Goal: Transaction & Acquisition: Book appointment/travel/reservation

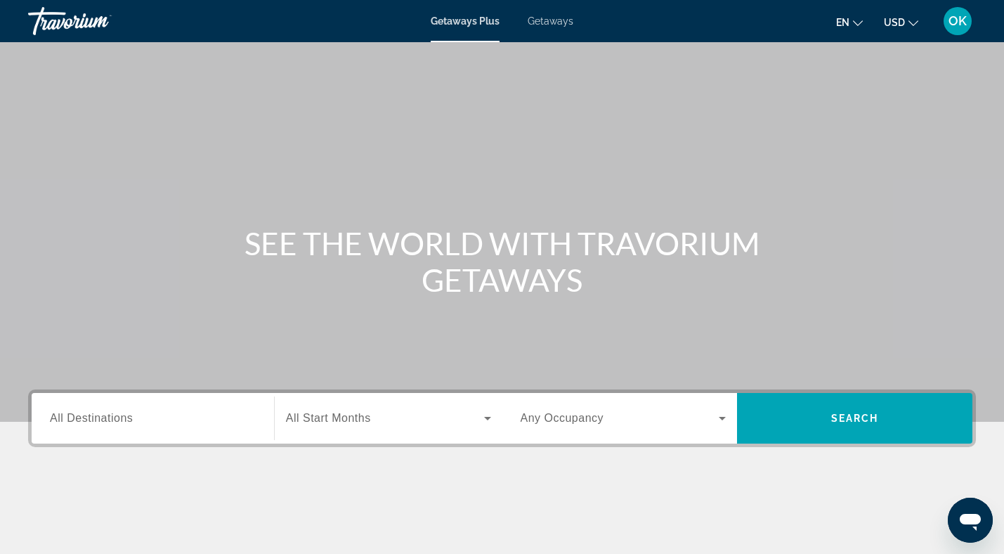
click at [101, 410] on div "Destination All Destinations" at bounding box center [153, 418] width 206 height 40
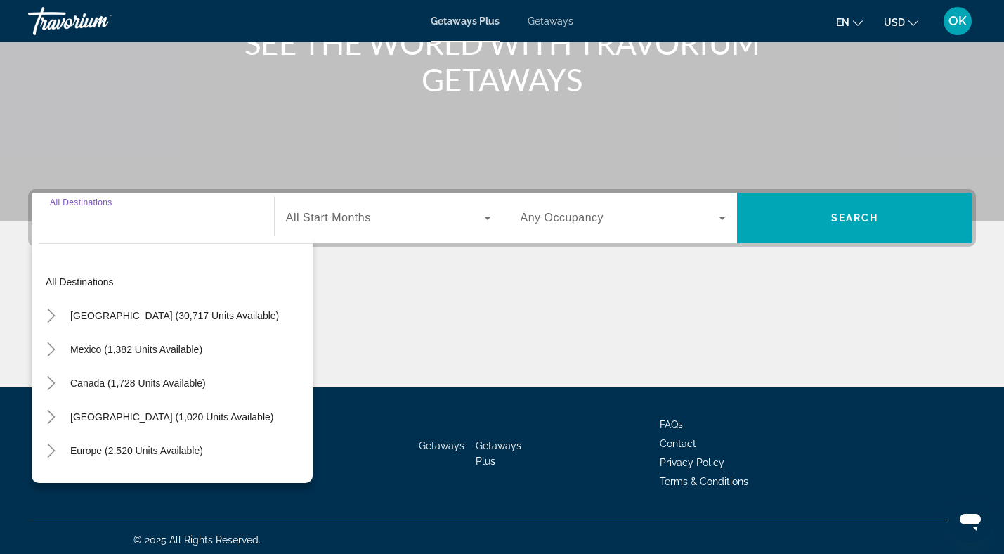
scroll to position [206, 0]
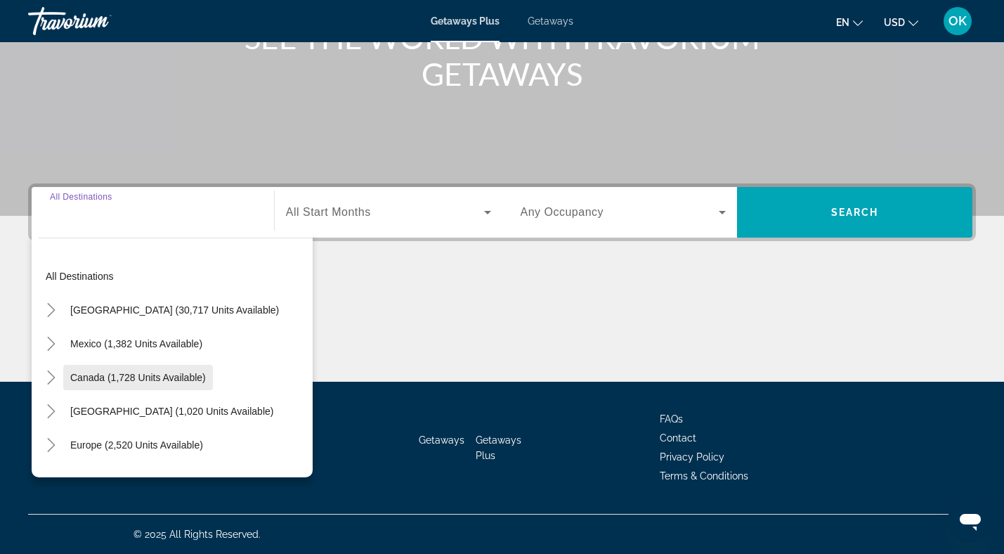
click at [111, 383] on span "Search widget" at bounding box center [138, 378] width 150 height 34
type input "**********"
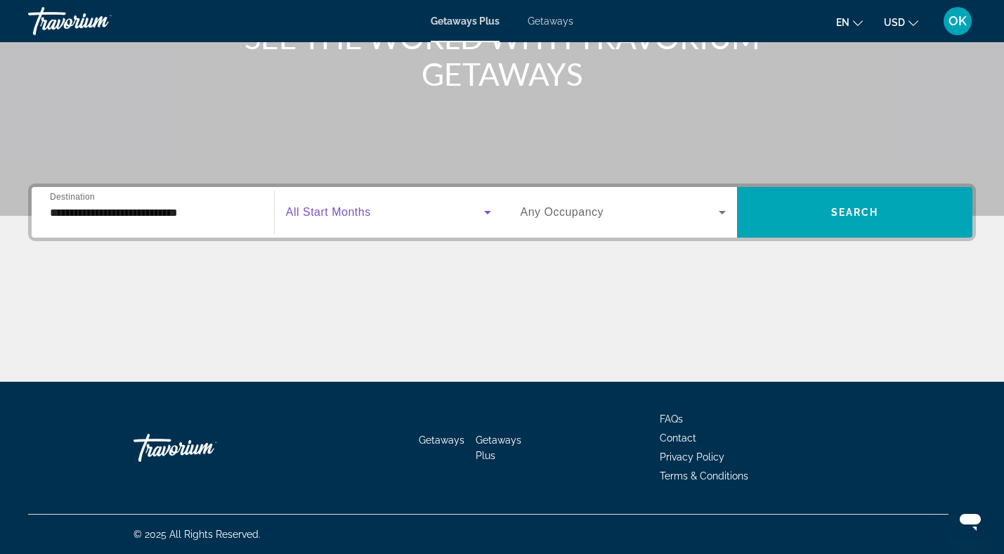
click at [488, 208] on icon "Search widget" at bounding box center [487, 212] width 17 height 17
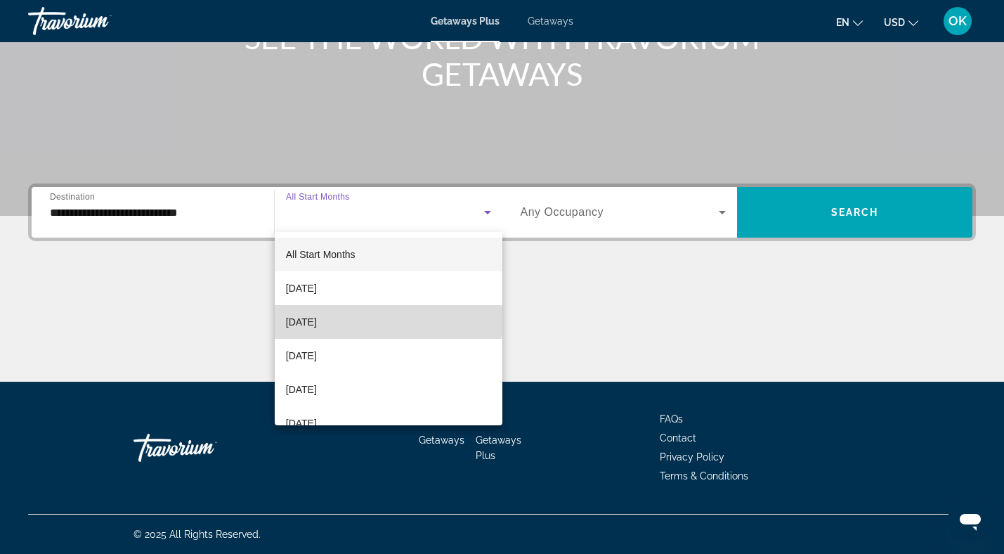
click at [380, 320] on mat-option "October 2025" at bounding box center [389, 322] width 228 height 34
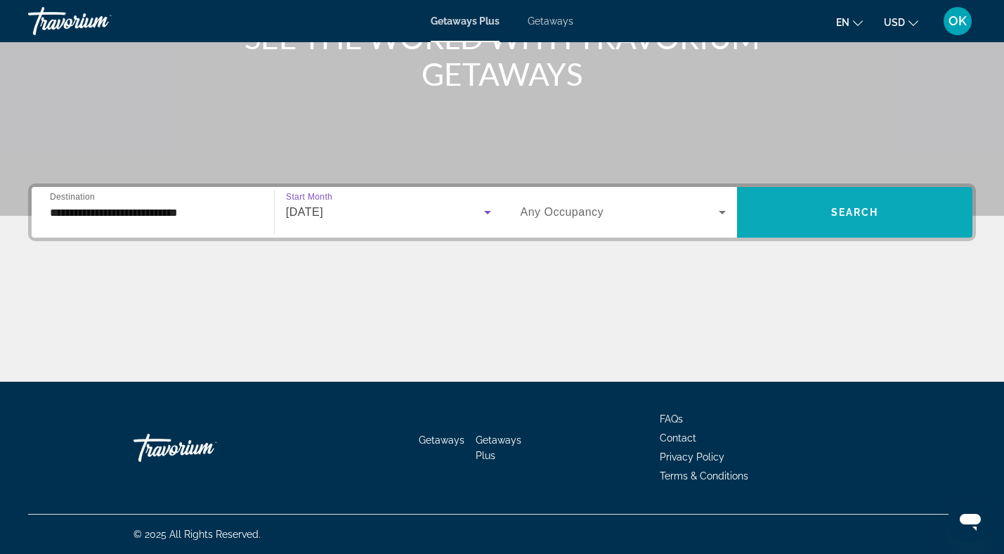
click at [823, 221] on span "Search widget" at bounding box center [854, 212] width 235 height 34
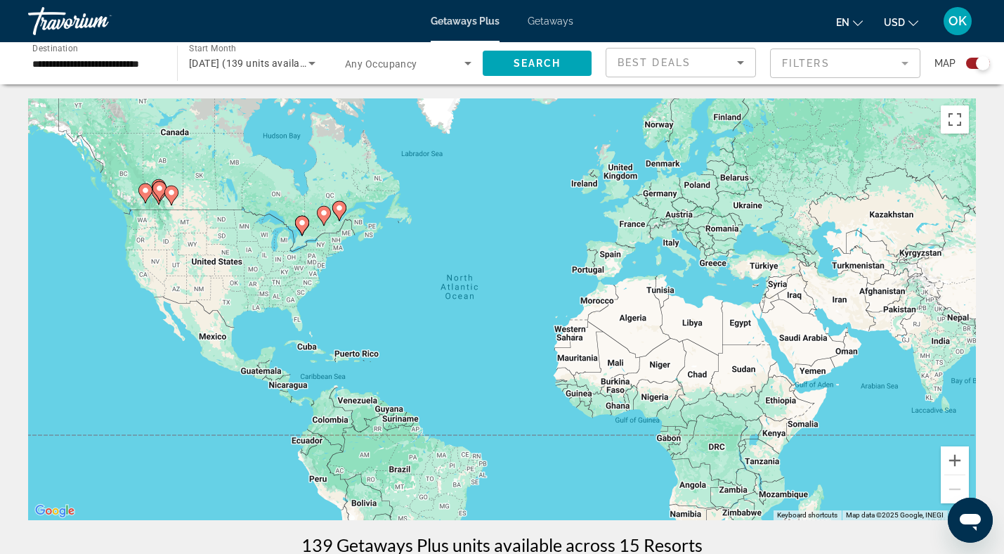
click at [975, 62] on div "Search widget" at bounding box center [978, 63] width 24 height 11
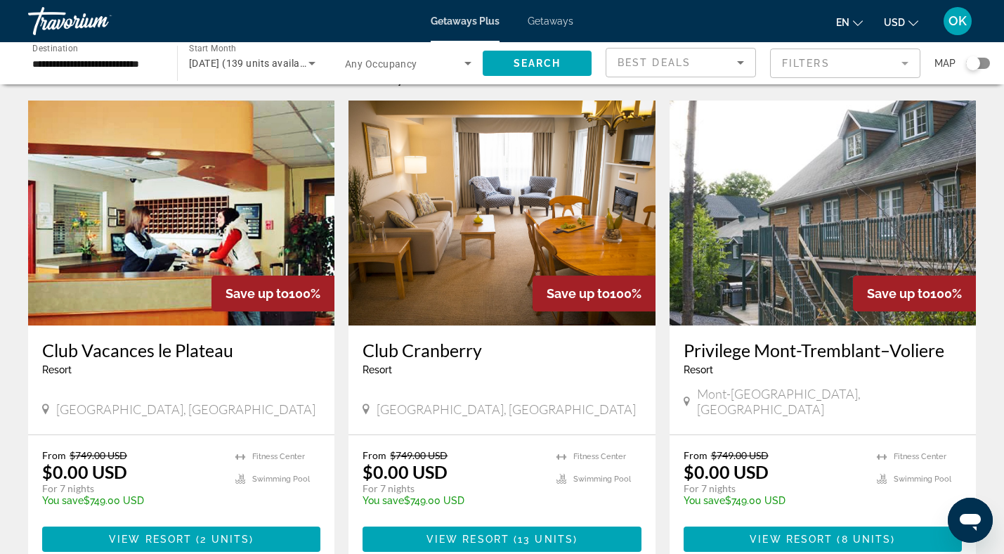
scroll to position [40, 0]
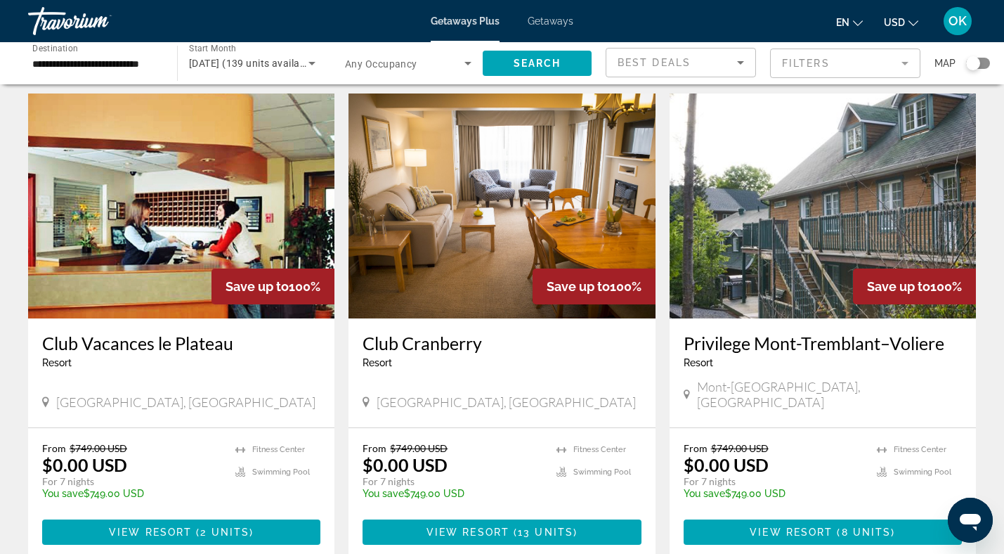
click at [851, 214] on img "Main content" at bounding box center [823, 205] width 306 height 225
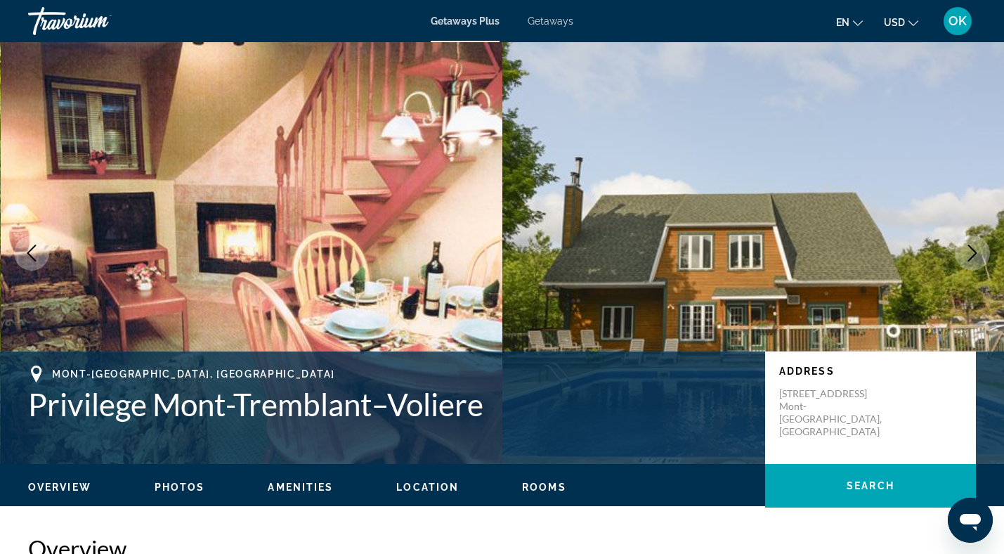
click at [346, 240] on img "Main content" at bounding box center [252, 253] width 502 height 422
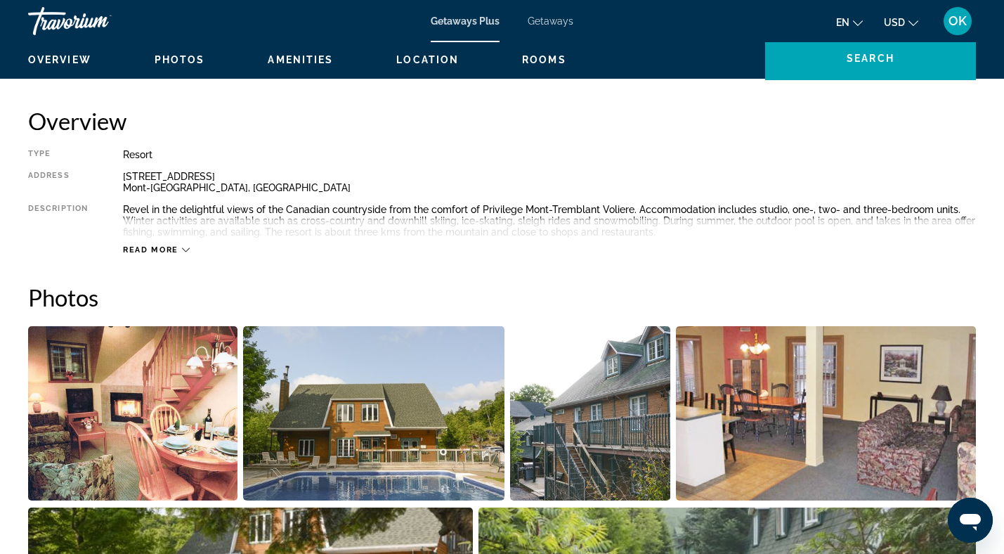
scroll to position [436, 0]
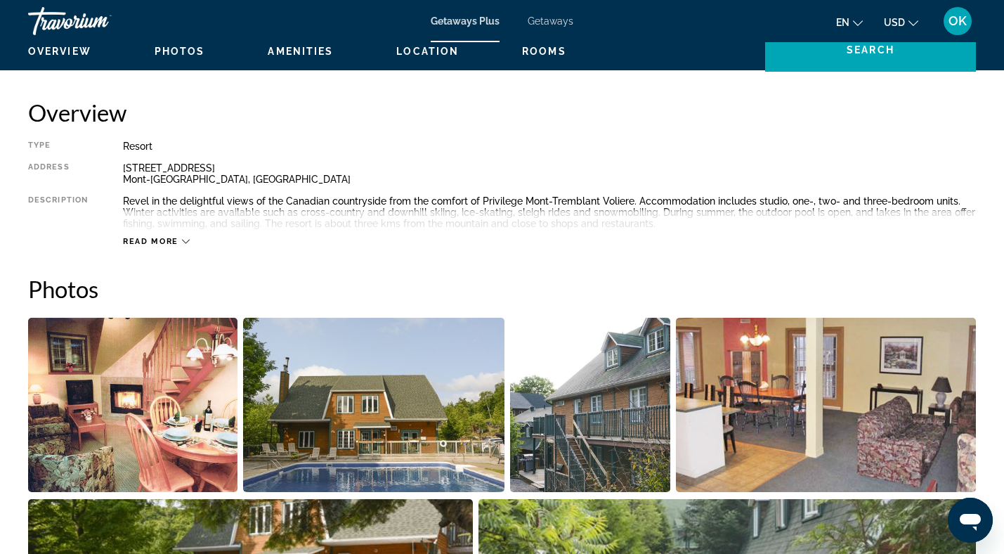
click at [169, 242] on span "Read more" at bounding box center [151, 241] width 56 height 9
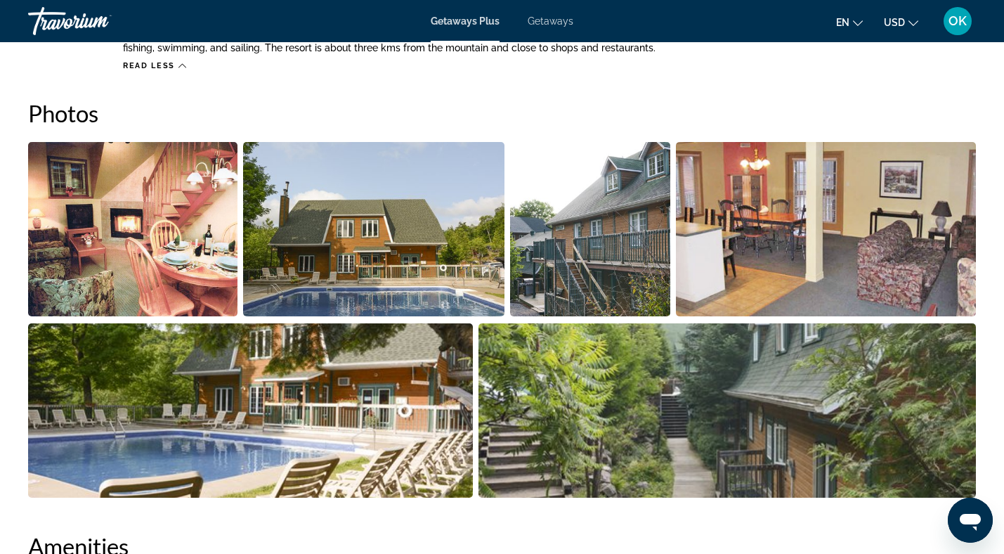
scroll to position [614, 0]
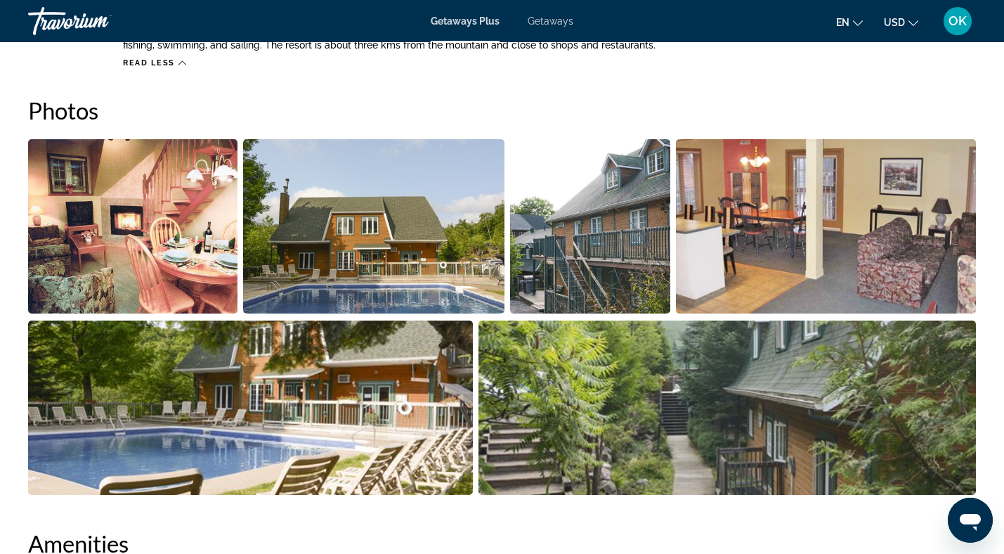
click at [186, 238] on img "Open full-screen image slider" at bounding box center [132, 226] width 209 height 174
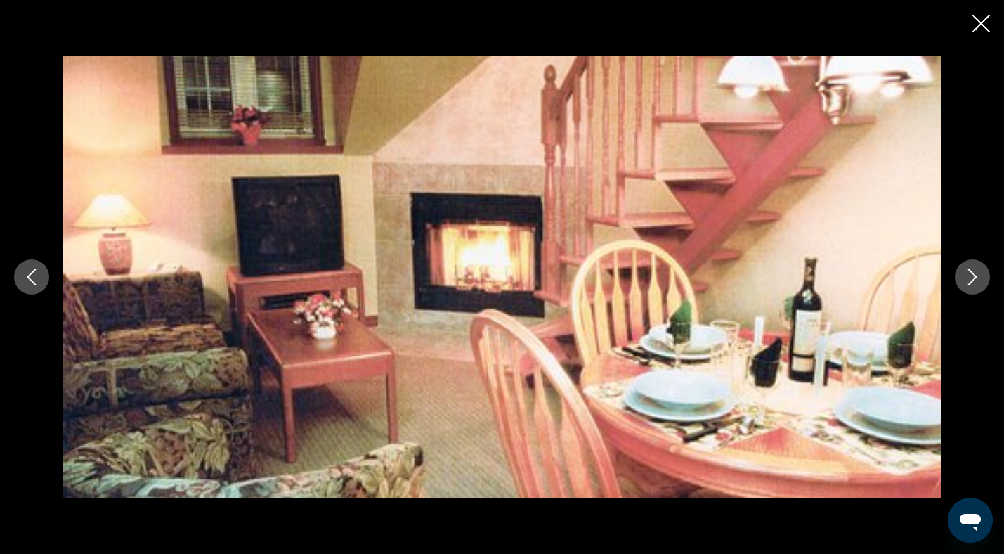
click at [975, 272] on icon "Next image" at bounding box center [972, 276] width 17 height 17
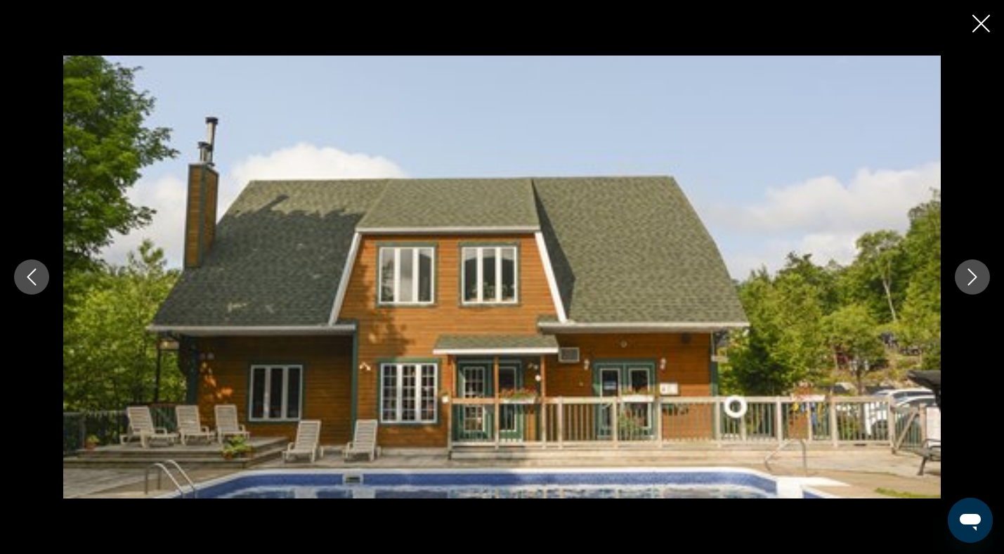
click at [975, 272] on icon "Next image" at bounding box center [972, 276] width 17 height 17
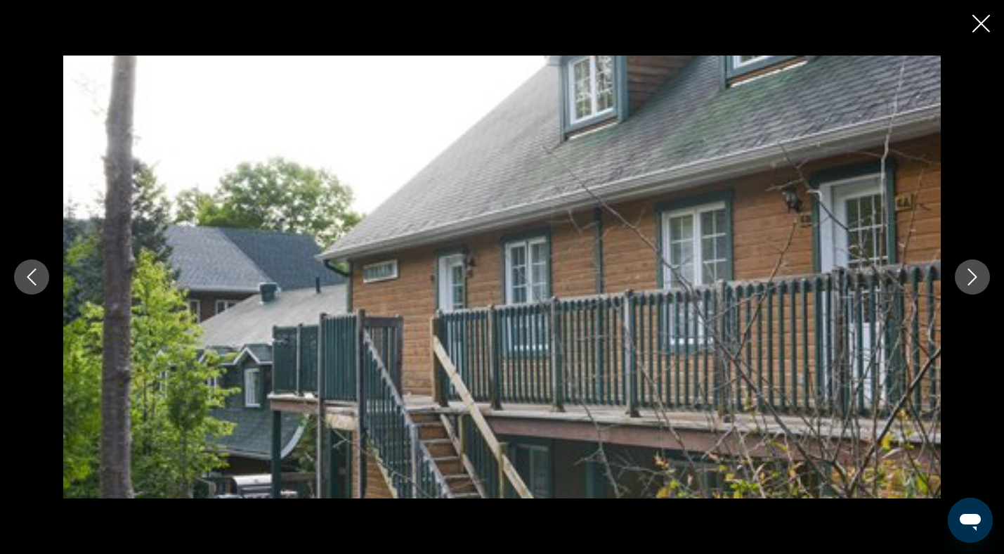
click at [975, 272] on icon "Next image" at bounding box center [972, 276] width 17 height 17
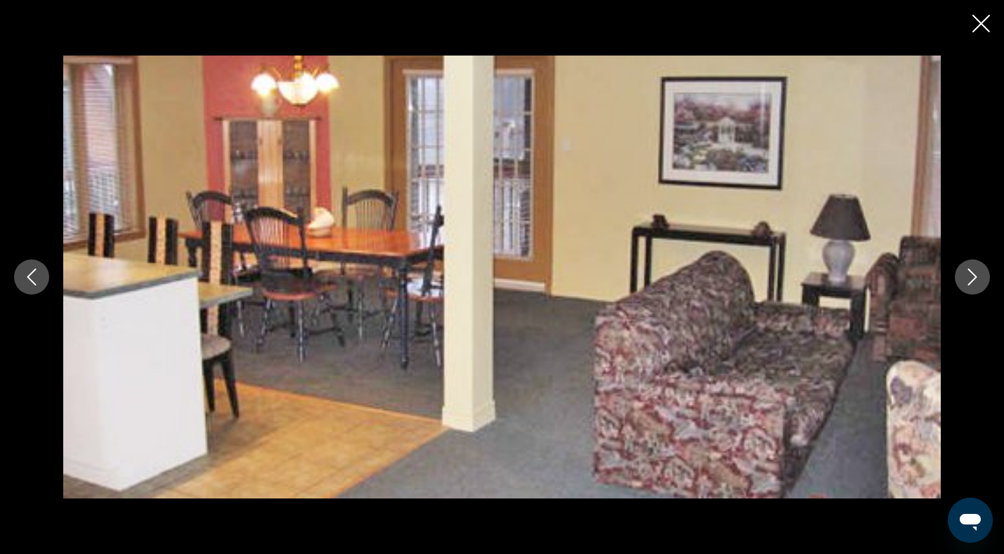
click at [975, 272] on icon "Next image" at bounding box center [972, 276] width 17 height 17
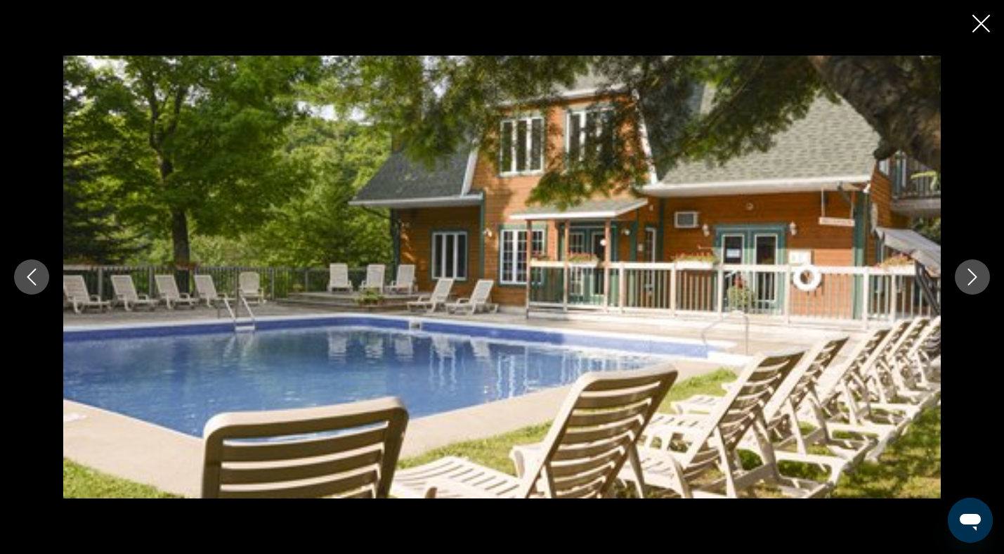
click at [975, 272] on icon "Next image" at bounding box center [972, 276] width 17 height 17
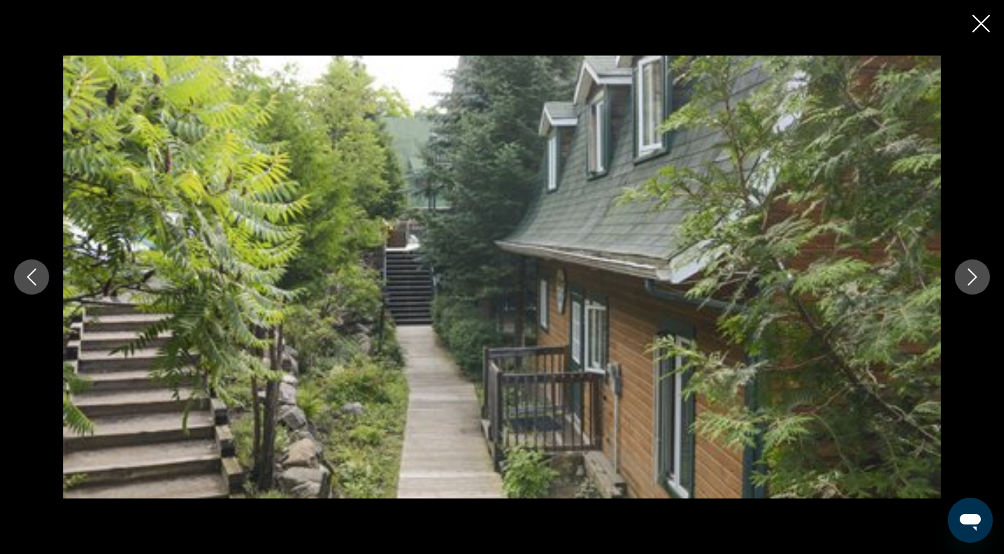
click at [975, 272] on icon "Next image" at bounding box center [972, 276] width 17 height 17
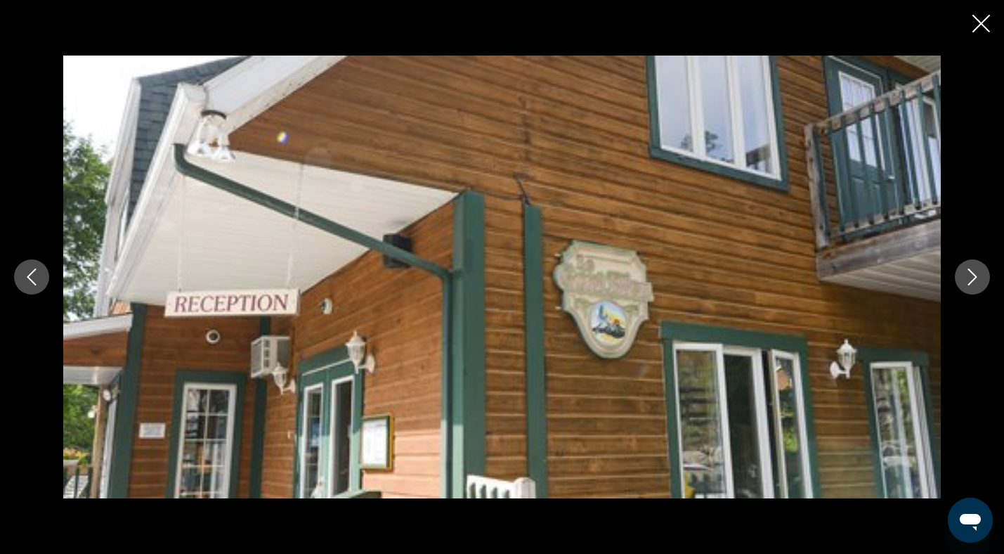
click at [975, 272] on icon "Next image" at bounding box center [972, 276] width 17 height 17
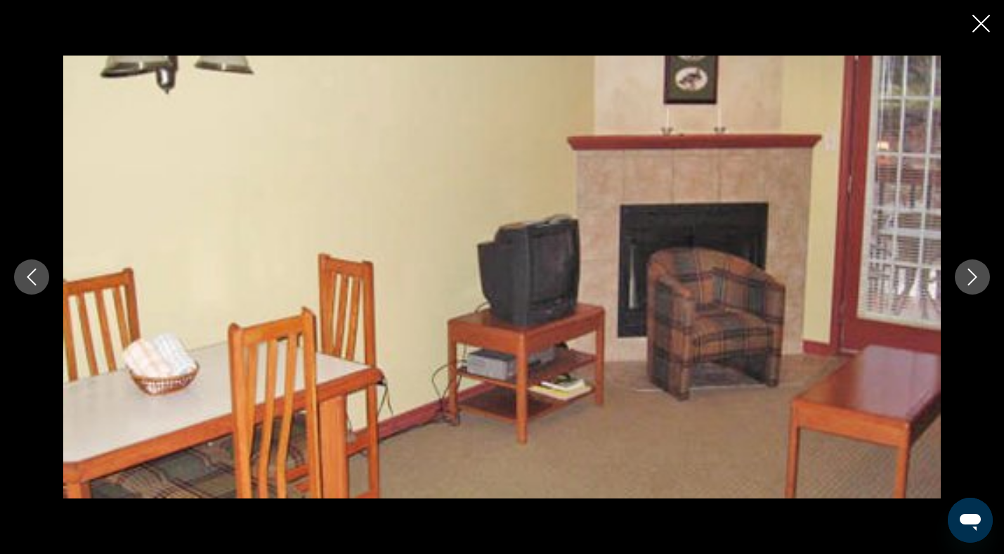
click at [975, 272] on icon "Next image" at bounding box center [972, 276] width 17 height 17
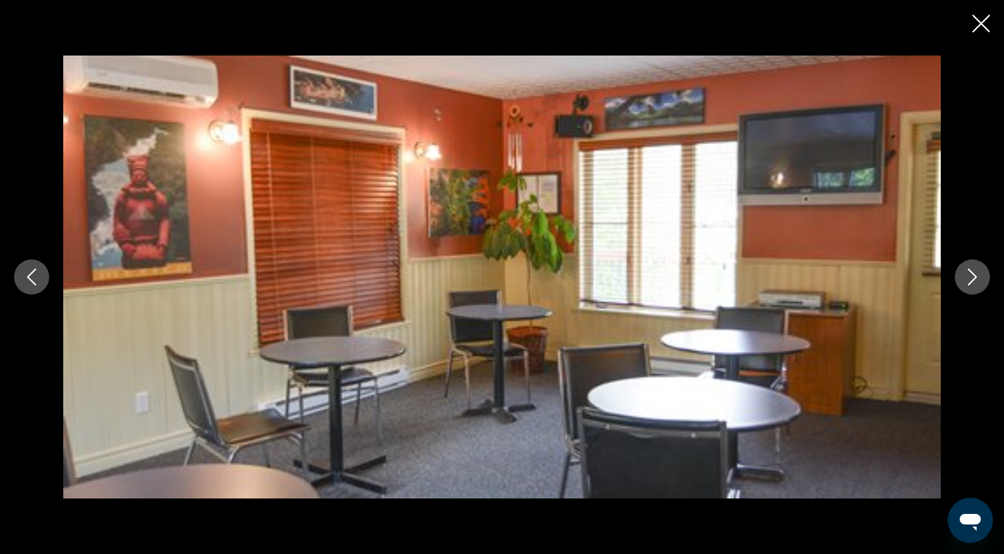
click at [975, 272] on icon "Next image" at bounding box center [972, 276] width 17 height 17
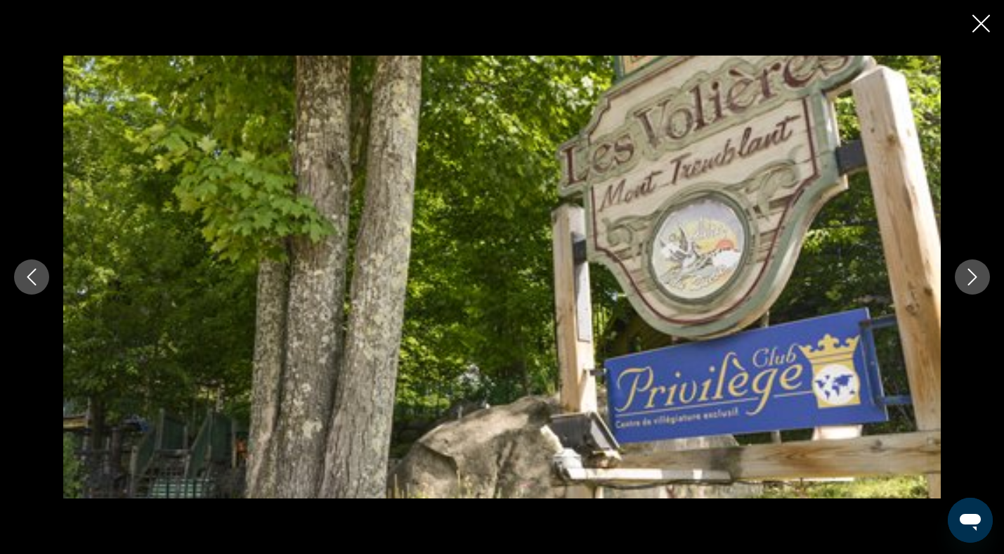
click at [975, 272] on icon "Next image" at bounding box center [972, 276] width 17 height 17
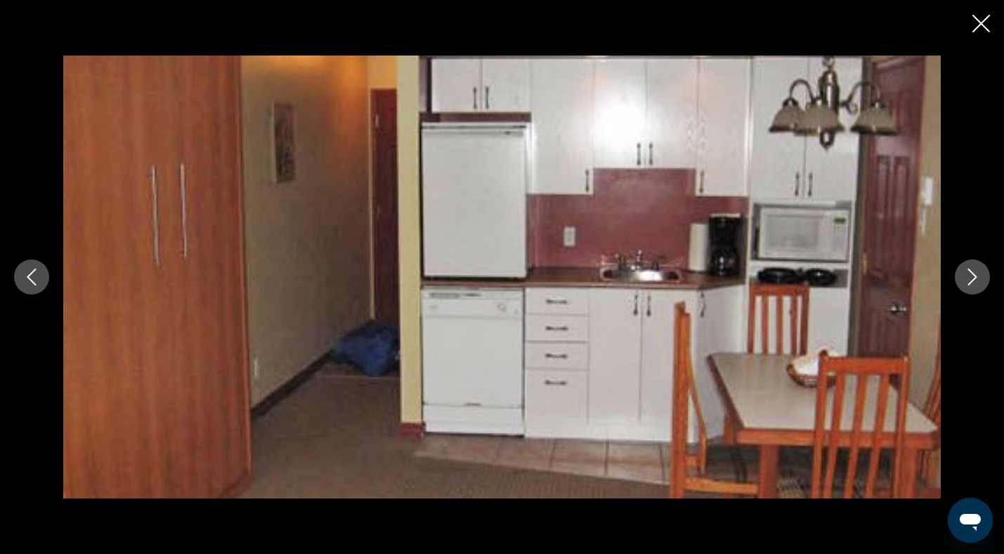
click at [975, 272] on icon "Next image" at bounding box center [972, 276] width 17 height 17
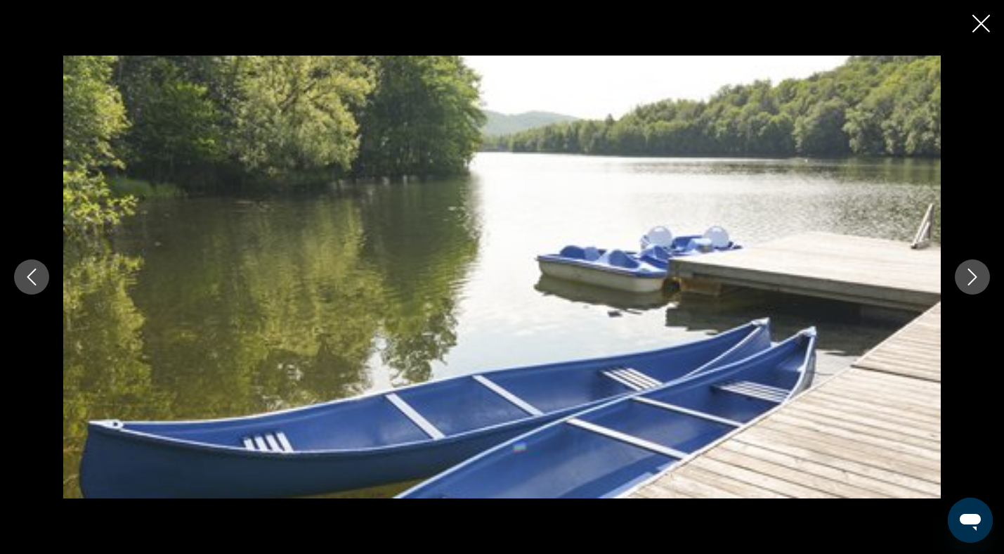
click at [975, 272] on icon "Next image" at bounding box center [972, 276] width 17 height 17
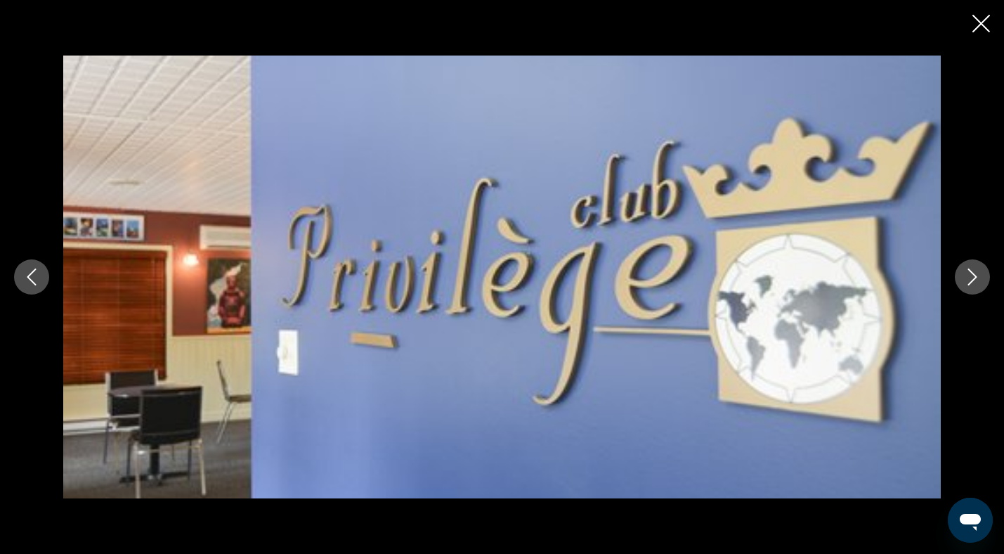
click at [975, 272] on icon "Next image" at bounding box center [972, 276] width 17 height 17
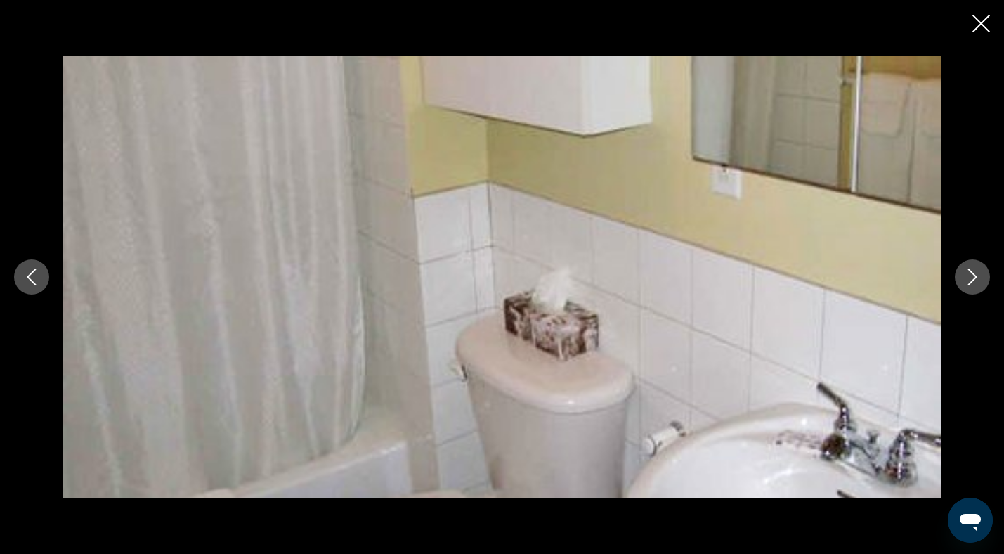
click at [975, 273] on icon "Next image" at bounding box center [972, 276] width 17 height 17
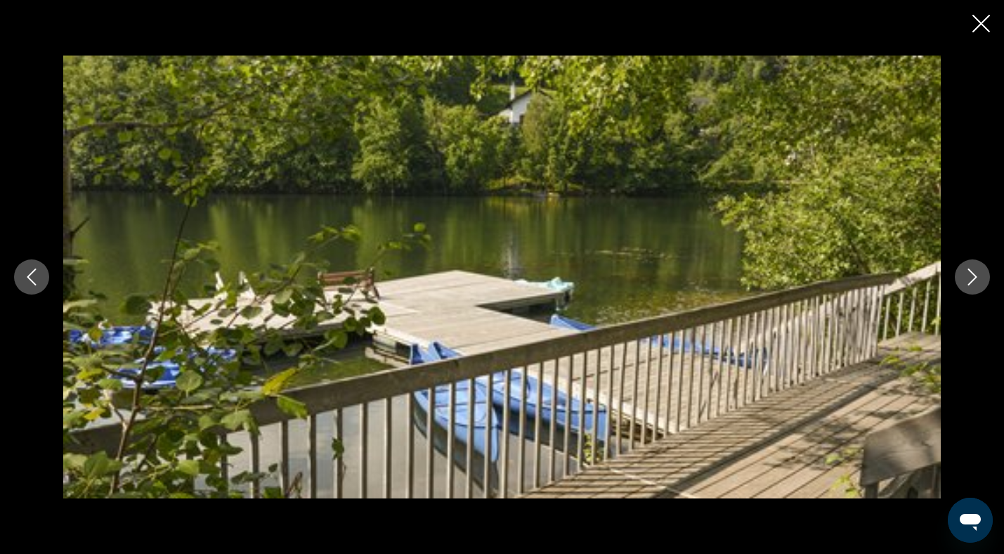
click at [975, 273] on icon "Next image" at bounding box center [972, 276] width 17 height 17
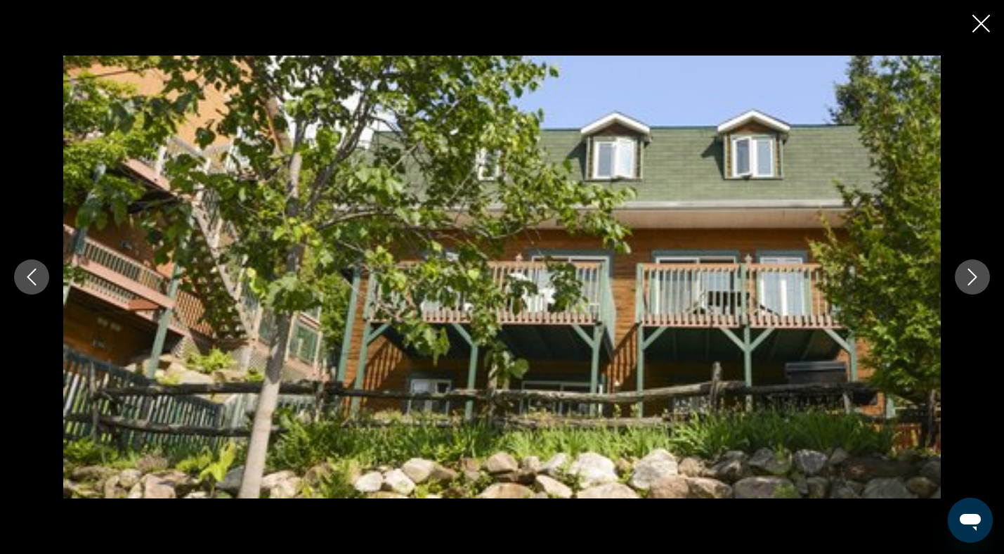
click at [975, 273] on icon "Next image" at bounding box center [972, 276] width 17 height 17
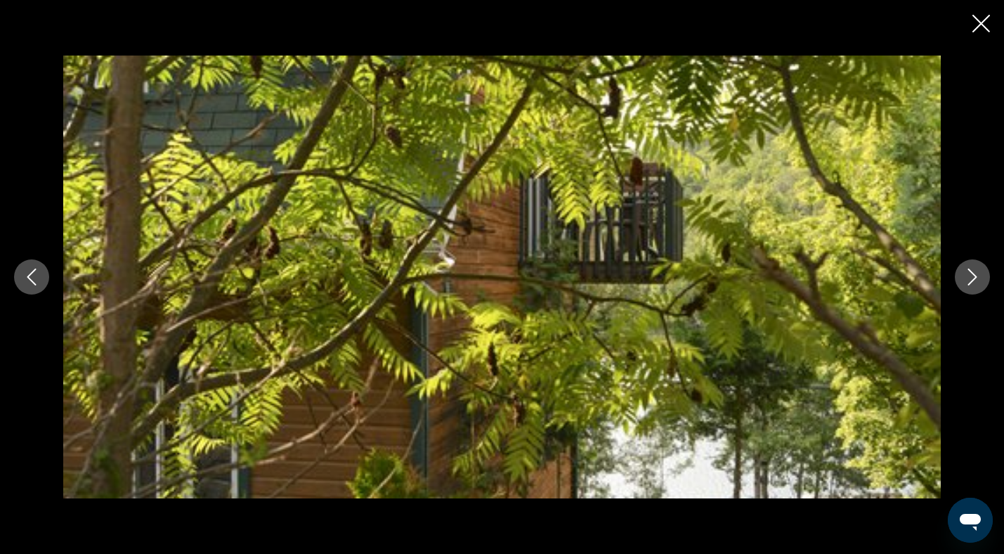
click at [982, 22] on icon "Close slideshow" at bounding box center [982, 24] width 18 height 18
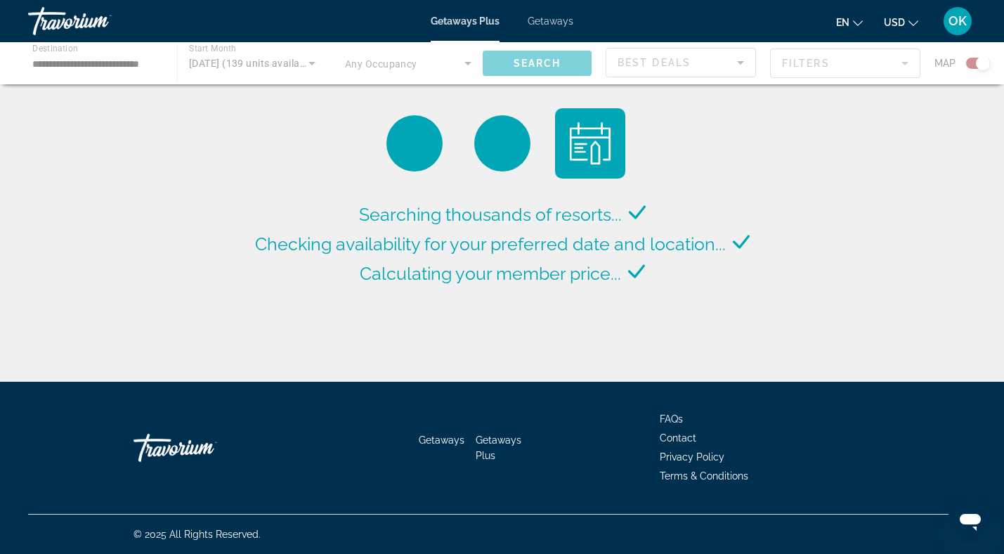
click at [972, 63] on div "Main content" at bounding box center [502, 63] width 1004 height 42
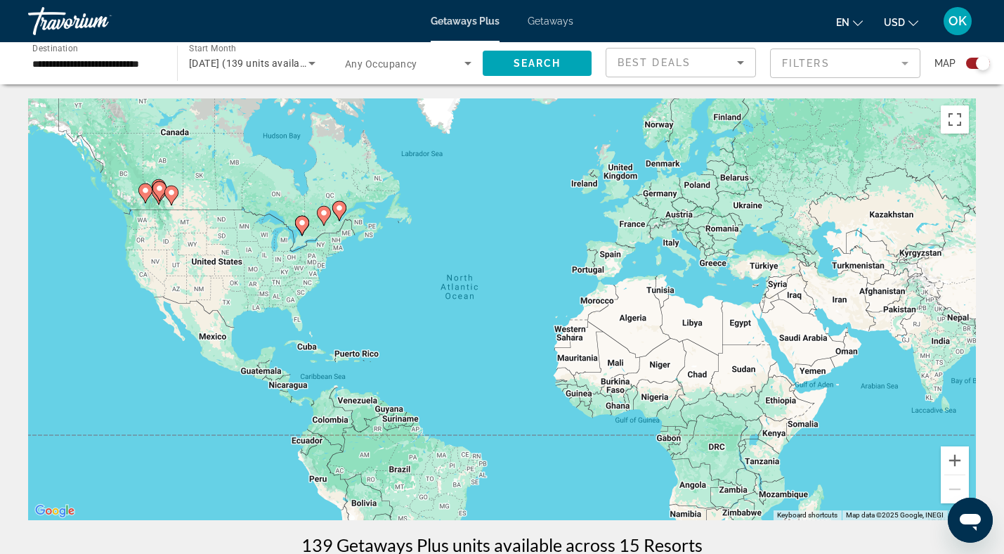
click at [972, 63] on div "Search widget" at bounding box center [978, 63] width 24 height 11
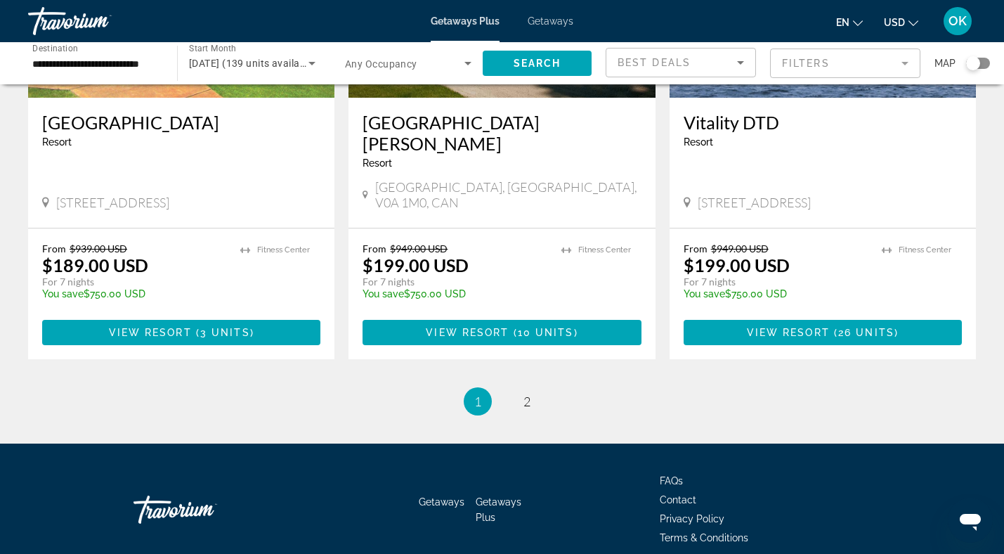
scroll to position [1736, 0]
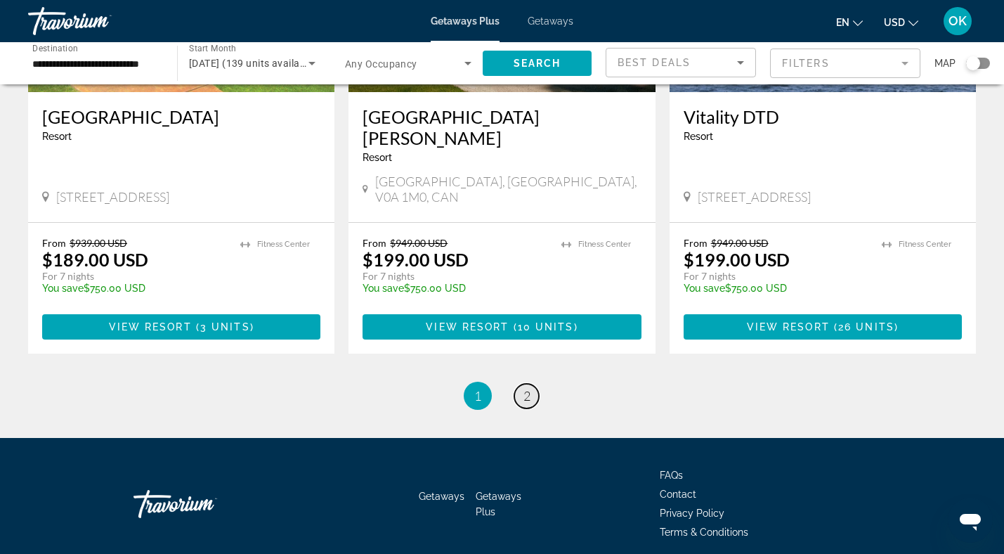
click at [524, 388] on span "2" at bounding box center [527, 395] width 7 height 15
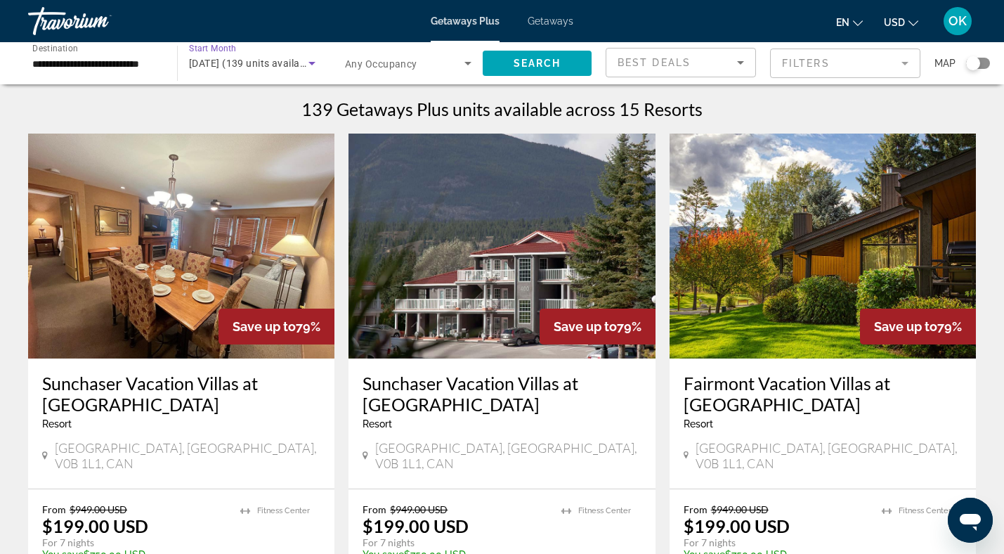
click at [317, 58] on icon "Search widget" at bounding box center [312, 63] width 17 height 17
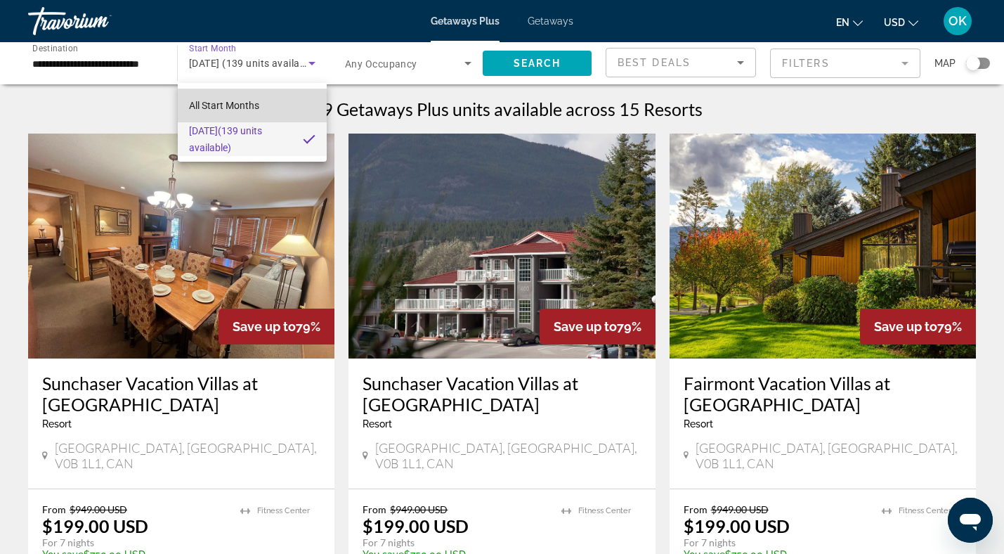
click at [257, 105] on span "All Start Months" at bounding box center [224, 105] width 70 height 11
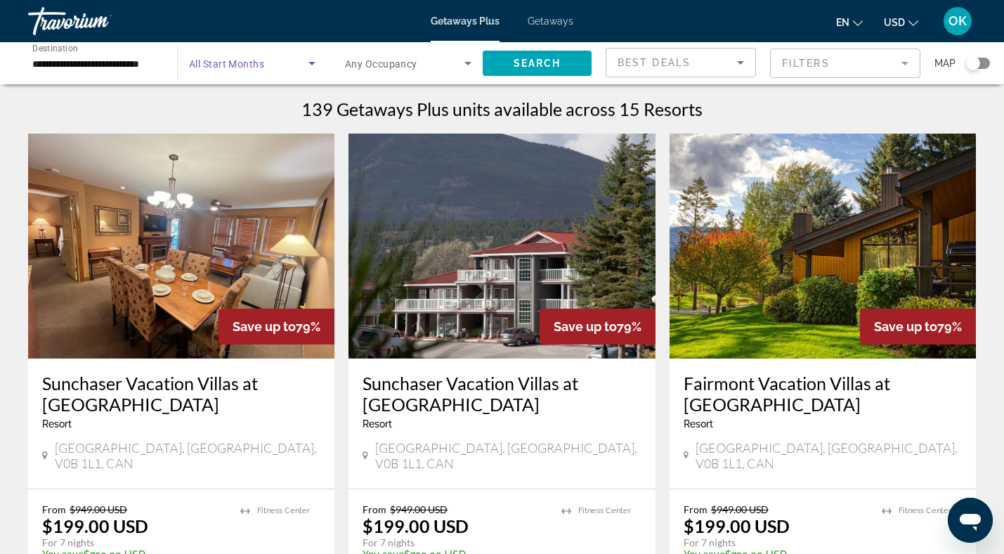
click at [268, 60] on span "Search widget" at bounding box center [248, 63] width 119 height 17
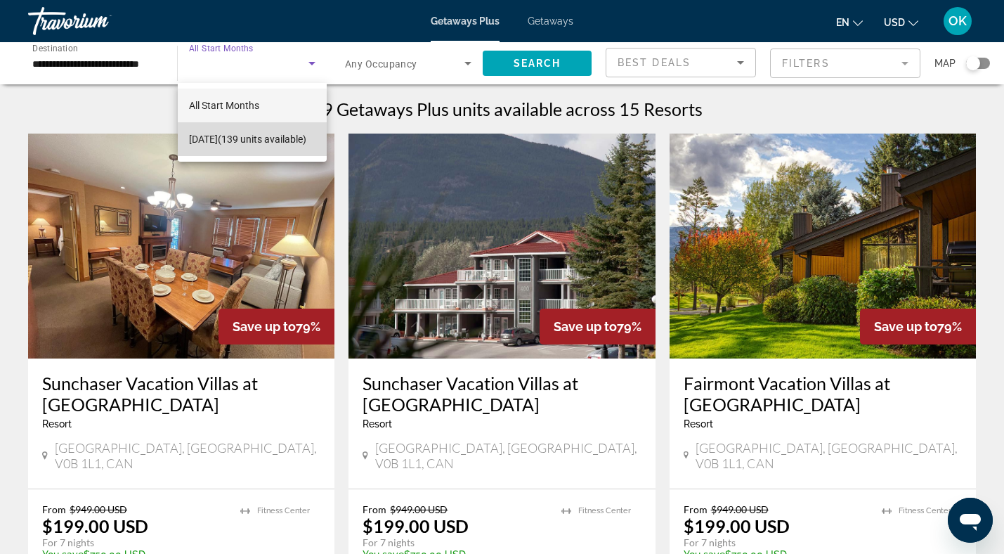
click at [273, 148] on span "October 2025 (139 units available)" at bounding box center [247, 139] width 117 height 17
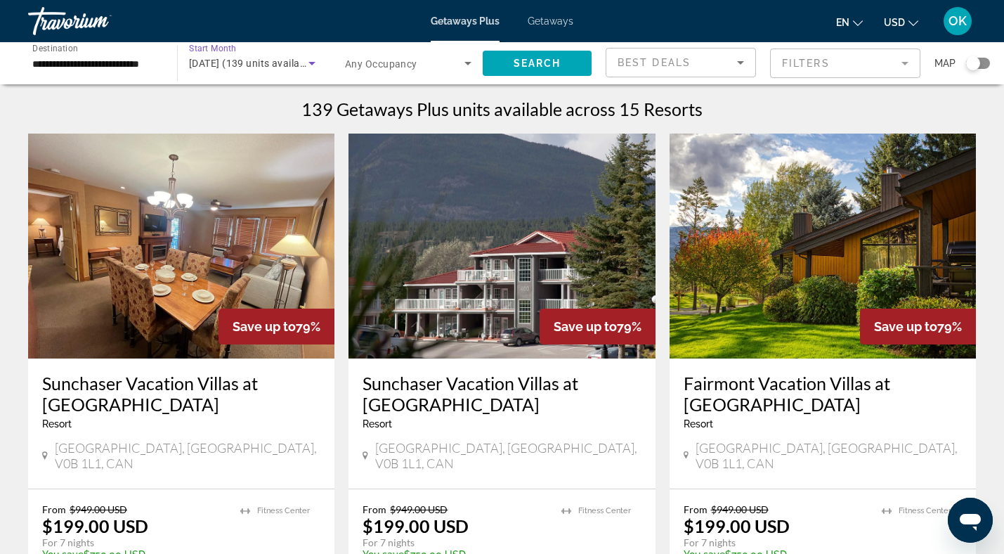
click at [280, 64] on span "October 2025 (139 units available)" at bounding box center [253, 63] width 128 height 11
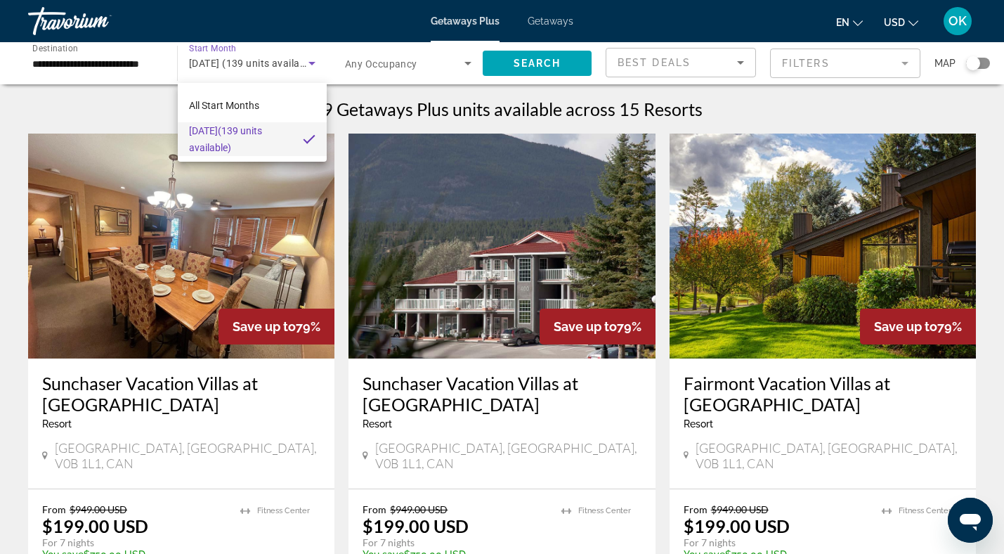
click at [86, 60] on div at bounding box center [502, 277] width 1004 height 554
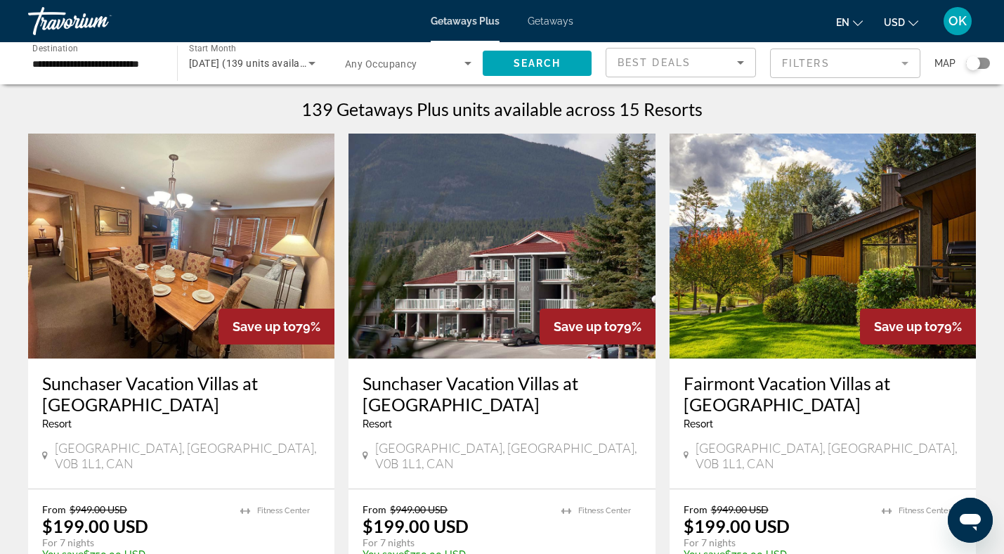
click at [52, 52] on span "Destination" at bounding box center [55, 48] width 46 height 10
click at [52, 56] on input "**********" at bounding box center [95, 64] width 126 height 17
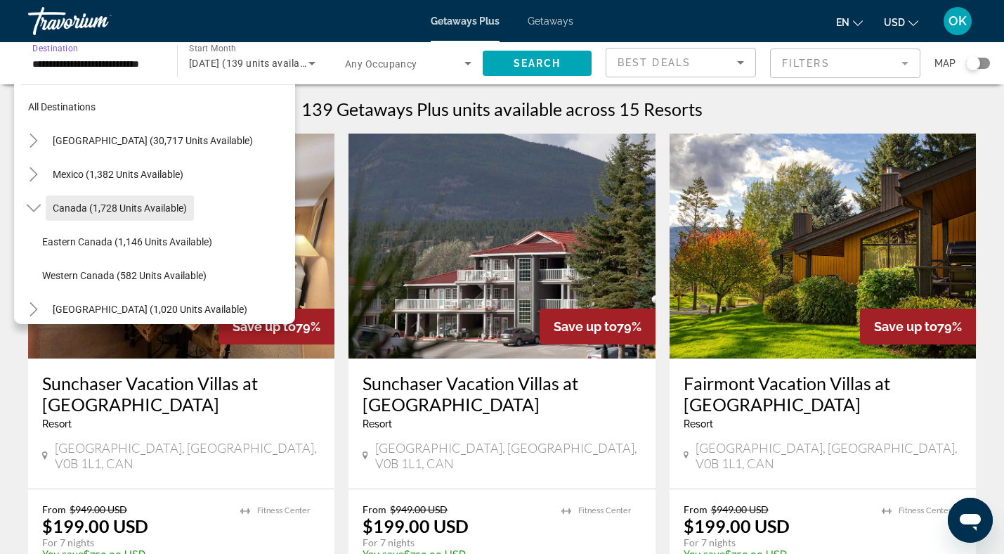
click at [119, 201] on span "Search widget" at bounding box center [120, 208] width 148 height 34
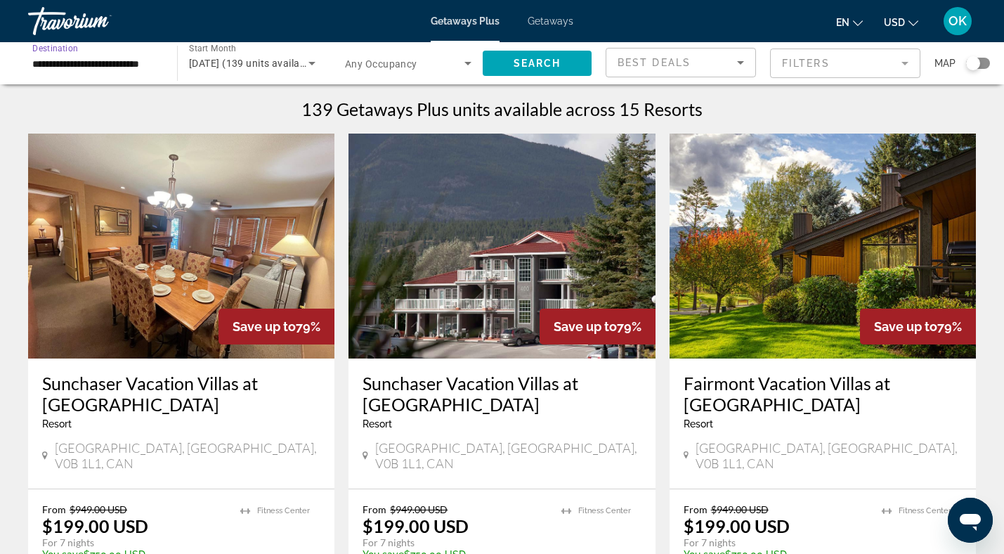
click at [219, 46] on span "Start Month" at bounding box center [212, 49] width 47 height 10
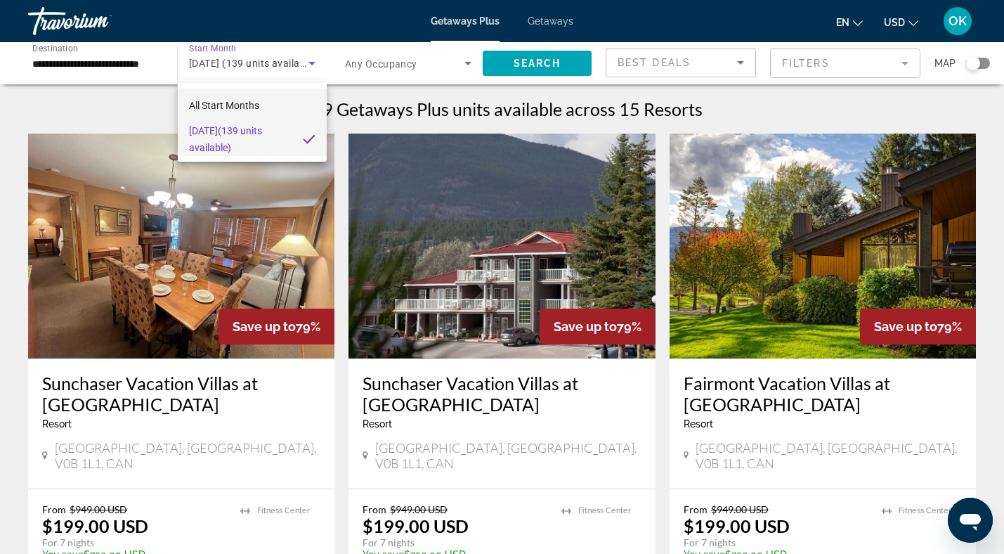
click at [223, 105] on span "All Start Months" at bounding box center [224, 105] width 70 height 11
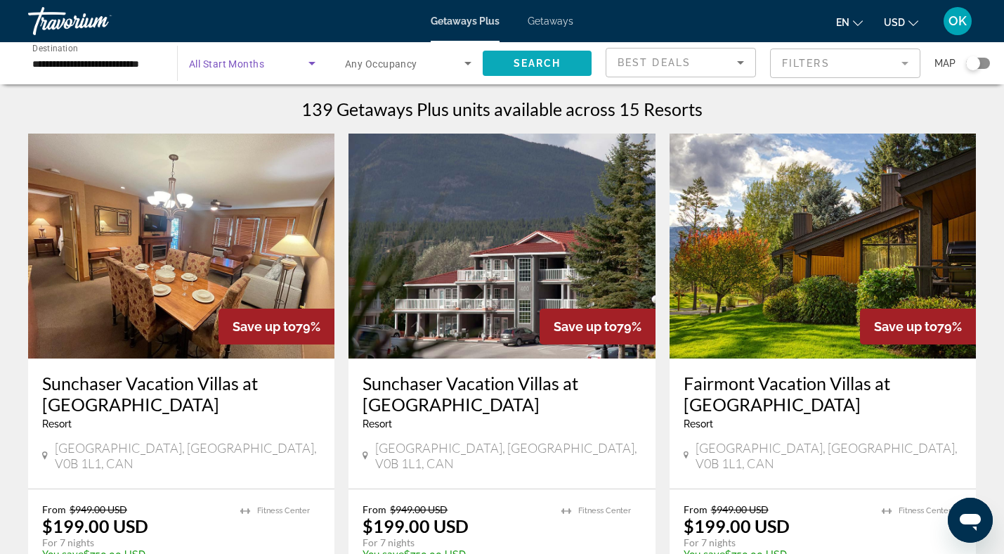
click at [528, 62] on span "Search" at bounding box center [538, 63] width 48 height 11
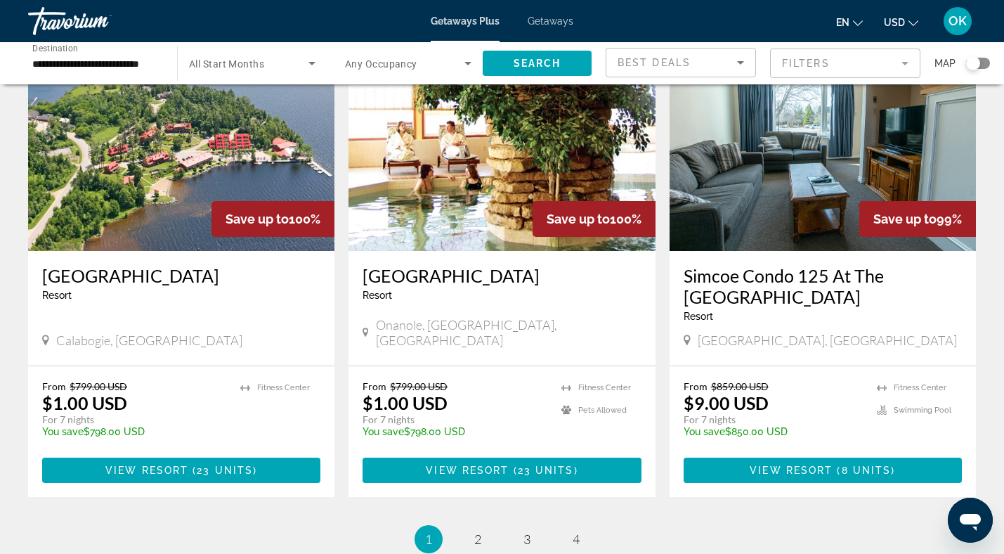
scroll to position [1599, 0]
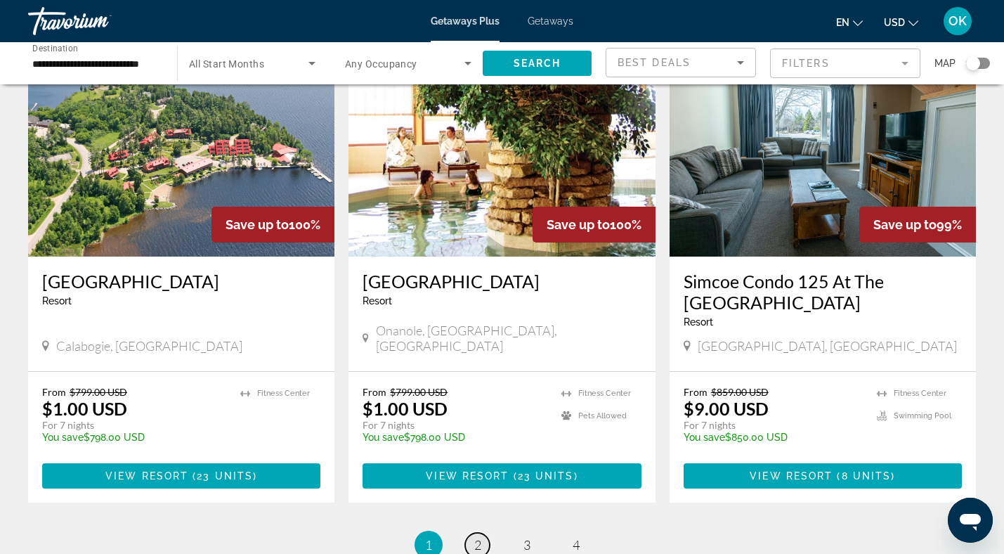
click at [475, 544] on span "2" at bounding box center [477, 544] width 7 height 15
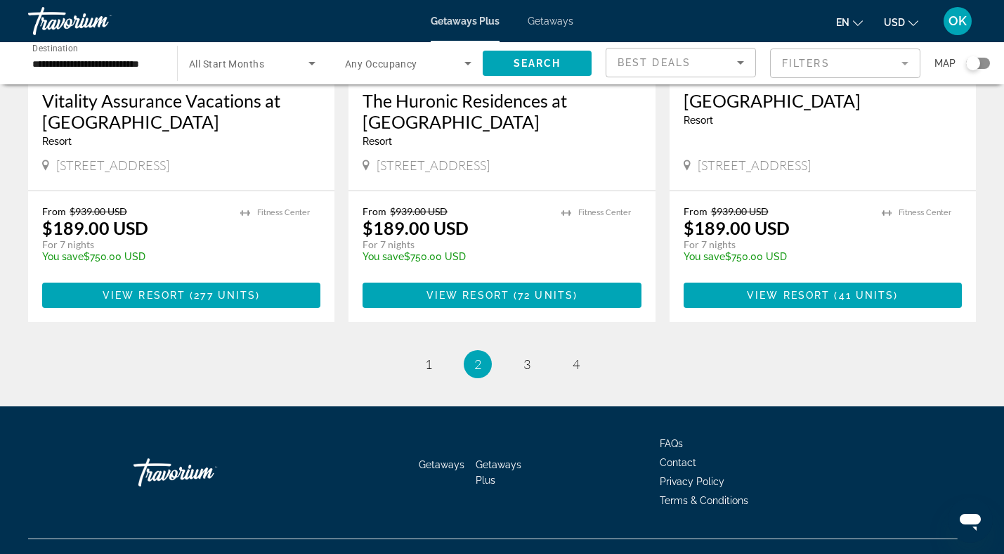
scroll to position [1781, 0]
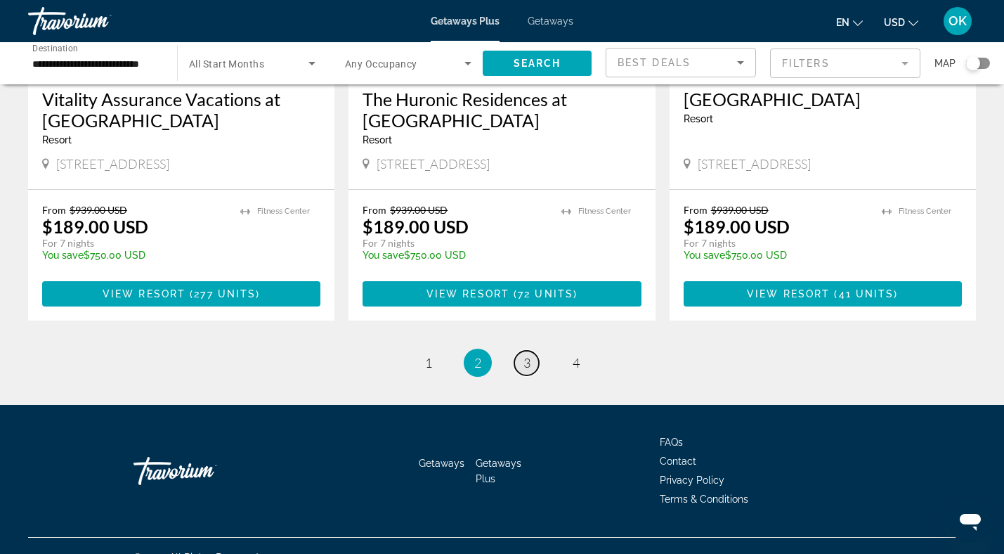
click at [528, 353] on link "page 3" at bounding box center [526, 363] width 25 height 25
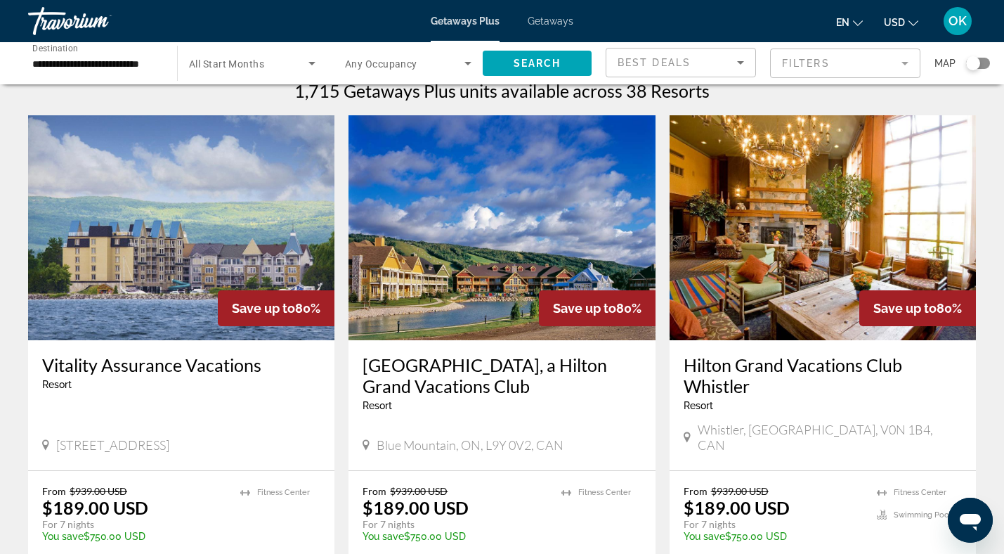
scroll to position [19, 0]
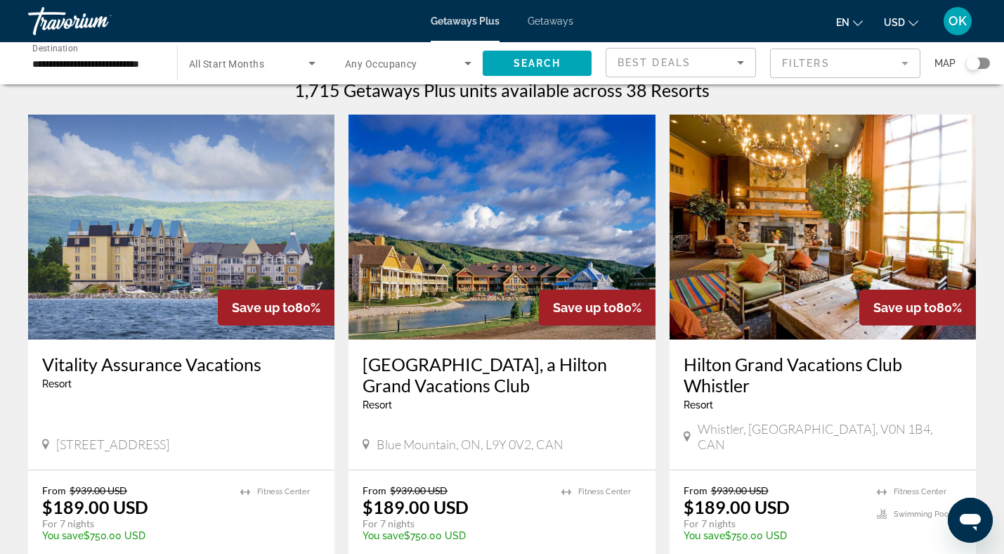
click at [921, 22] on ul "en English Español Français Italiano Português русский USD USD ($) MXN (Mex$) C…" at bounding box center [887, 21] width 103 height 22
click at [911, 22] on icon "Change currency" at bounding box center [914, 23] width 10 height 10
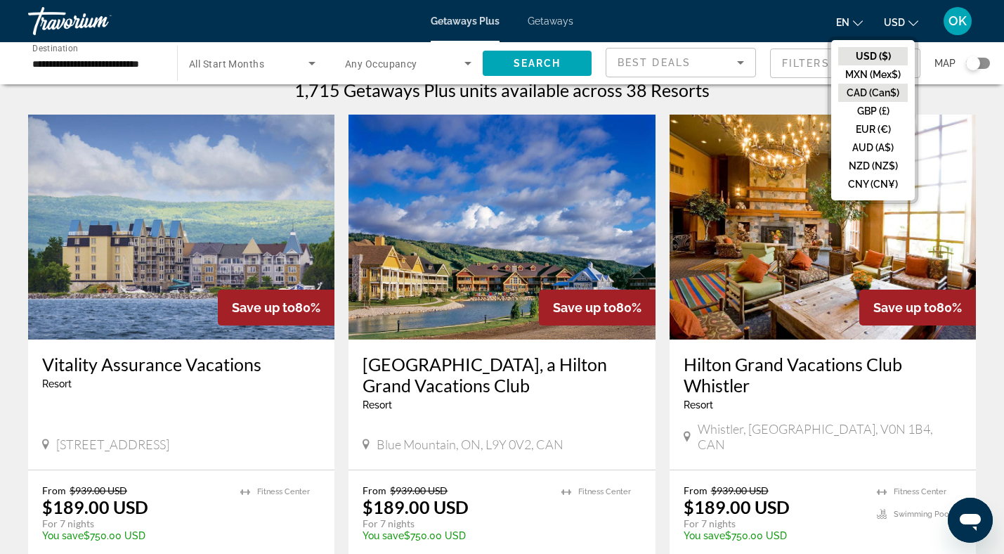
click at [888, 87] on button "CAD (Can$)" at bounding box center [873, 93] width 70 height 18
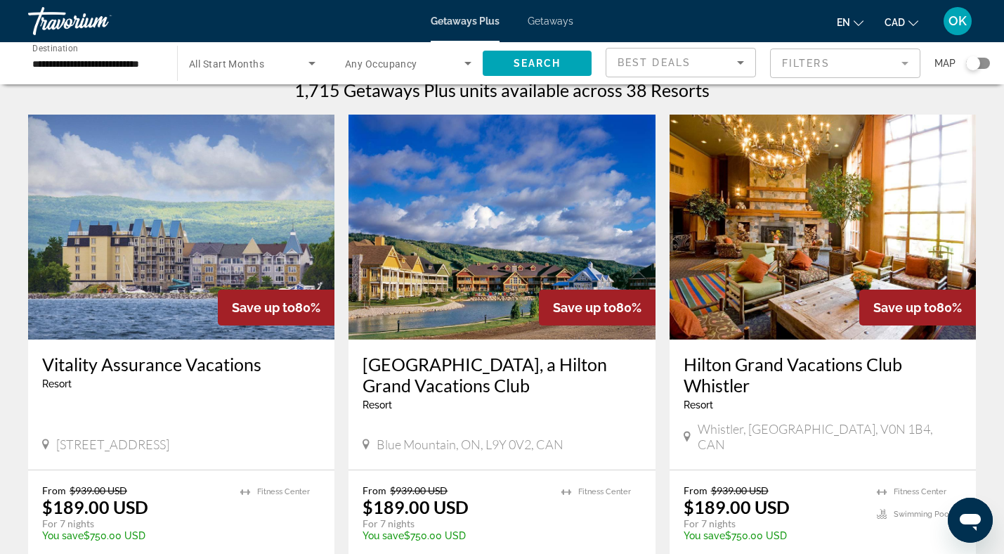
click at [661, 447] on app-exchanges-search-item "Save up to 80% Blue Mountain, a Hilton Grand Vacations Club Resort - This is an…" at bounding box center [502, 358] width 320 height 486
click at [552, 65] on span "Search" at bounding box center [538, 63] width 48 height 11
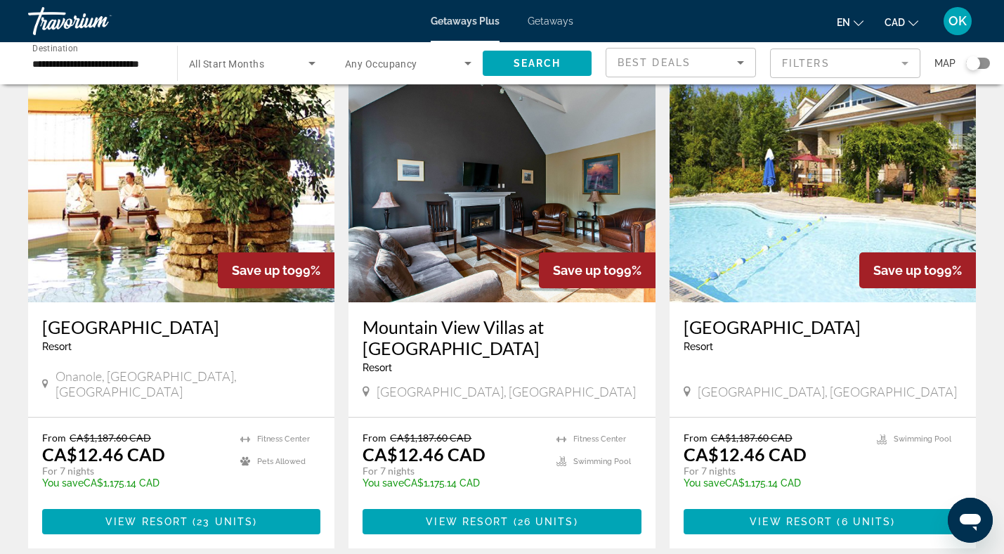
scroll to position [1783, 0]
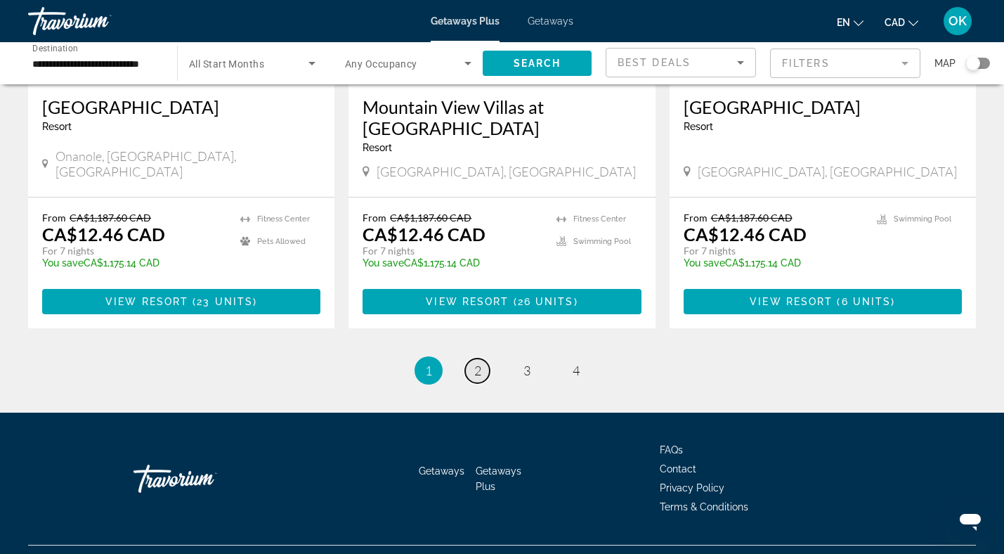
click at [480, 363] on span "2" at bounding box center [477, 370] width 7 height 15
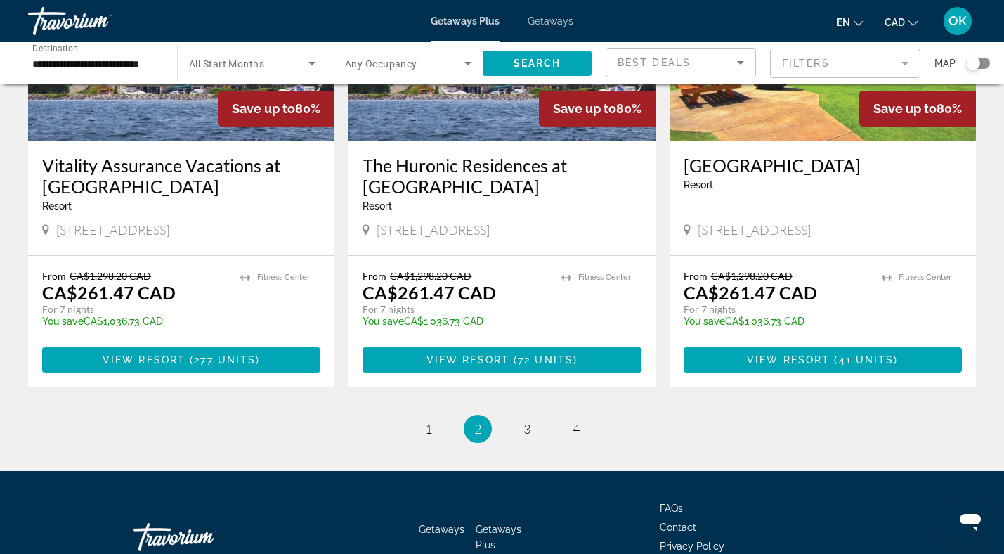
scroll to position [1748, 0]
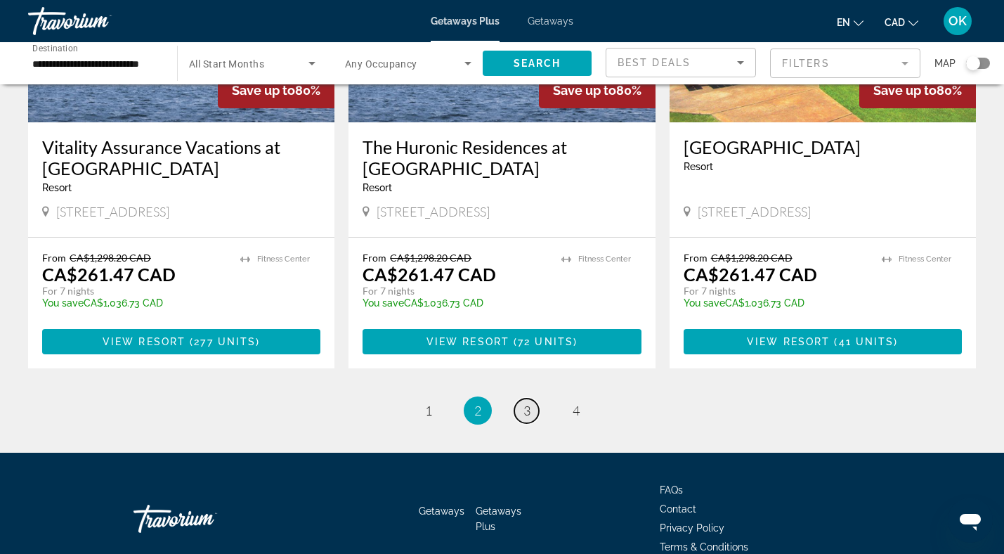
click at [533, 398] on link "page 3" at bounding box center [526, 410] width 25 height 25
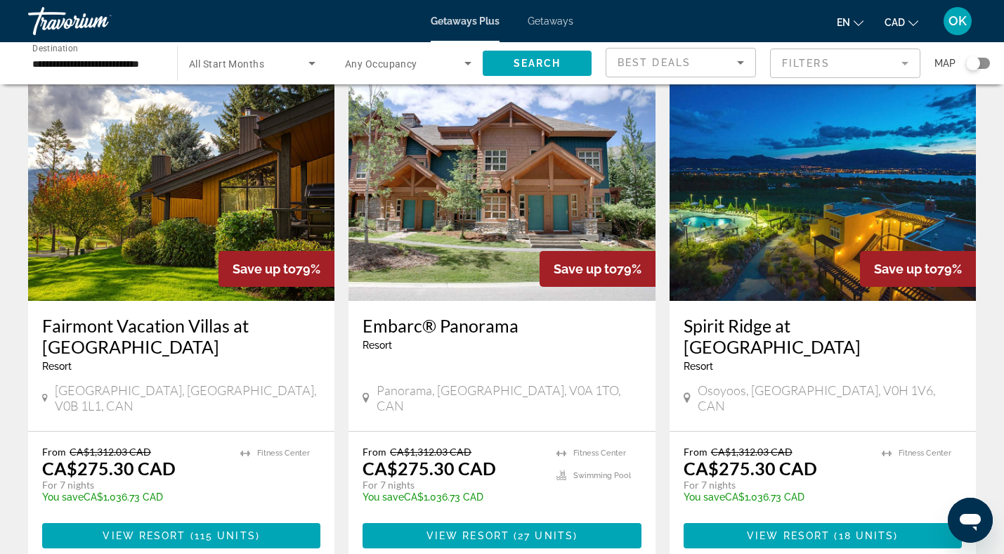
scroll to position [1624, 0]
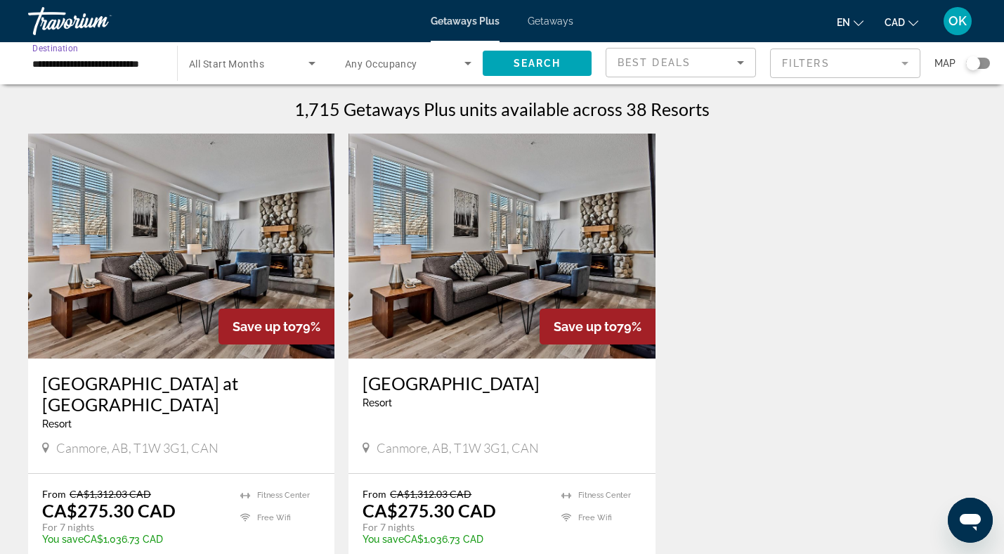
click at [130, 69] on input "**********" at bounding box center [95, 64] width 126 height 17
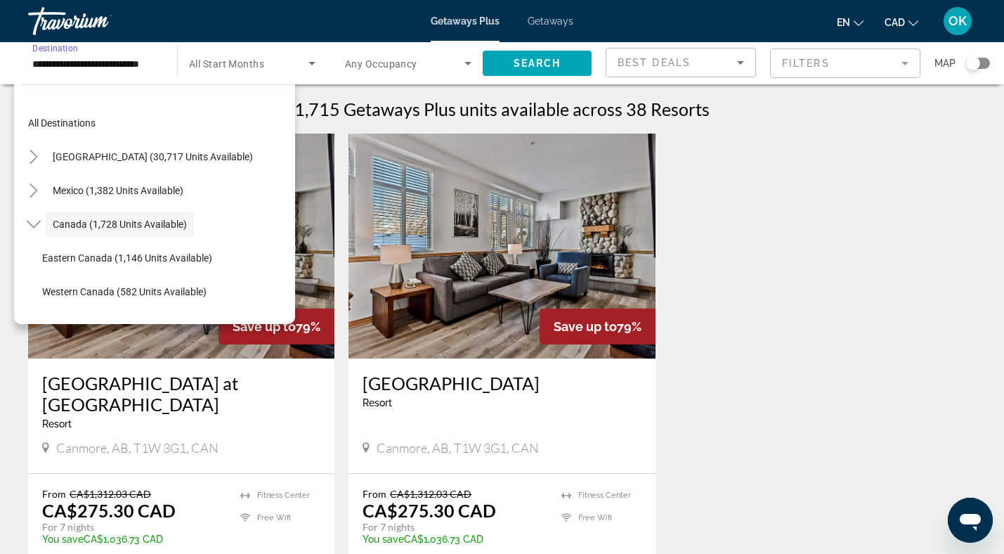
scroll to position [16, 0]
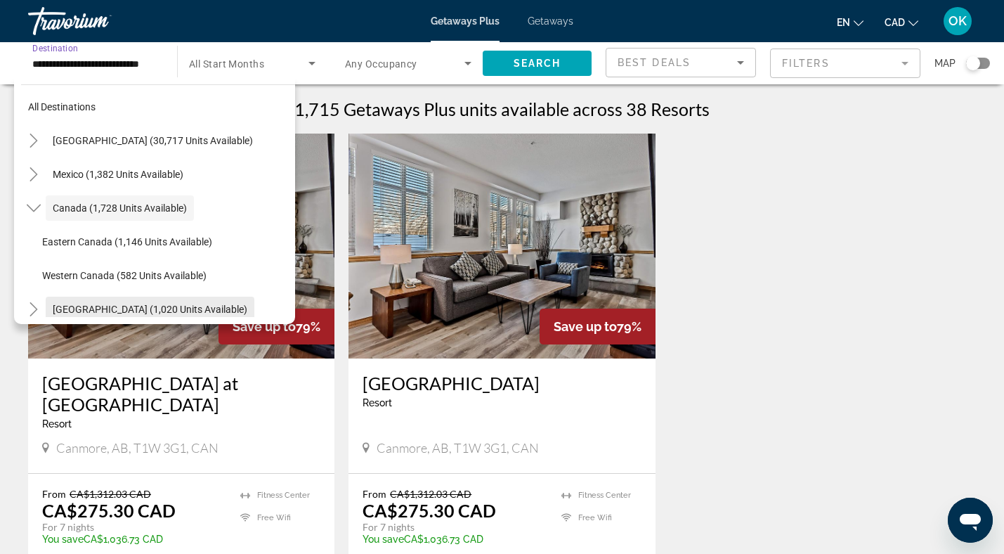
click at [126, 309] on span "Caribbean & Atlantic Islands (1,020 units available)" at bounding box center [150, 309] width 195 height 11
type input "**********"
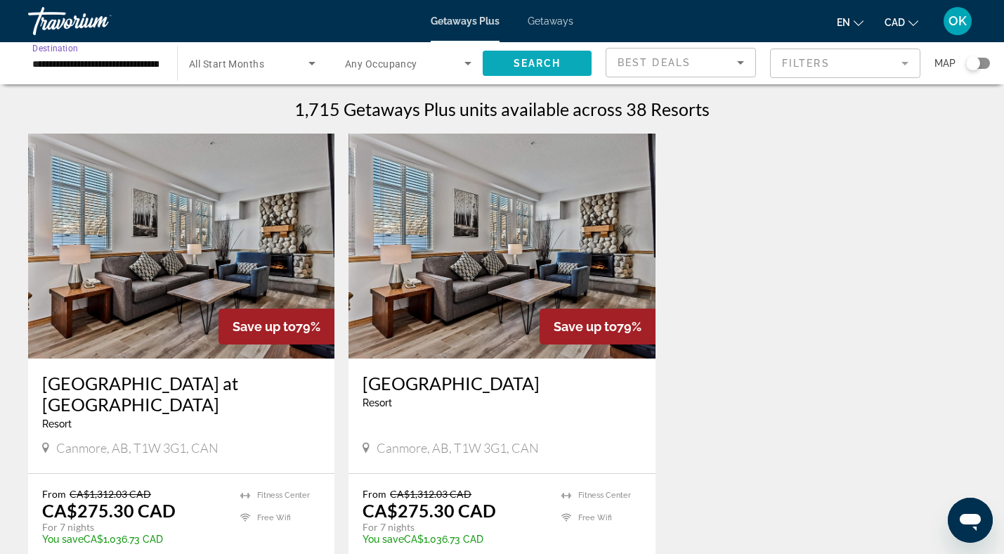
click at [530, 59] on span "Search" at bounding box center [538, 63] width 48 height 11
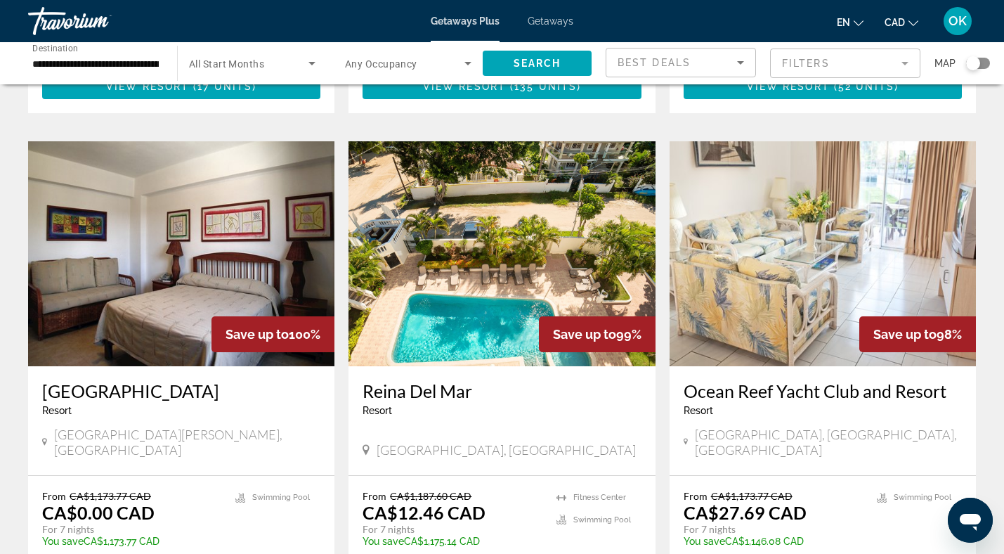
scroll to position [996, 0]
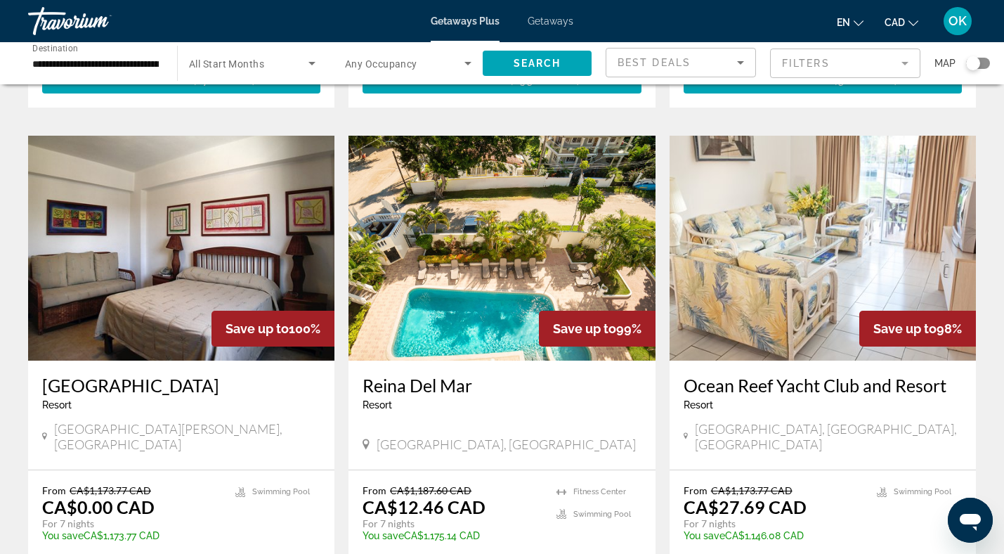
click at [520, 203] on img "Main content" at bounding box center [502, 248] width 306 height 225
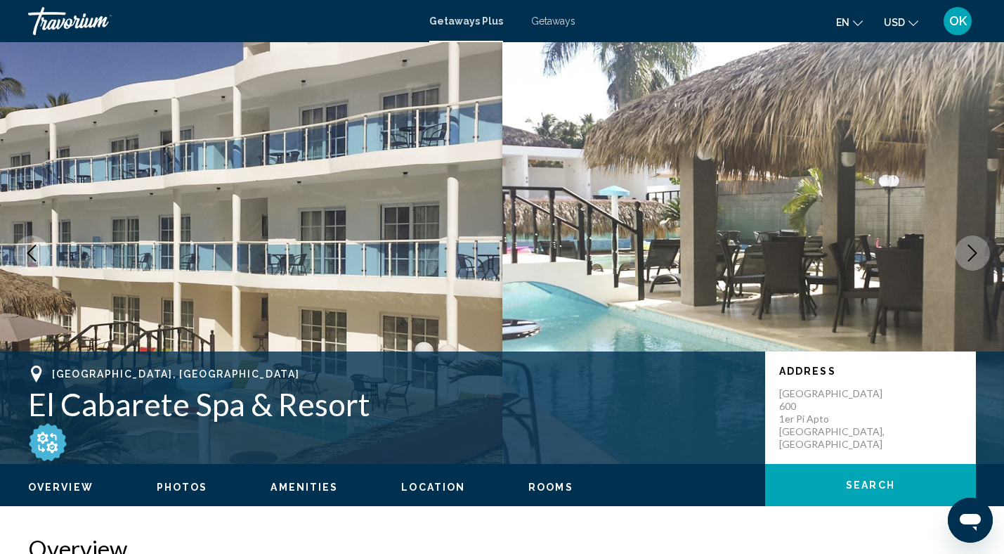
click at [452, 22] on span "Getaways Plus" at bounding box center [466, 20] width 74 height 11
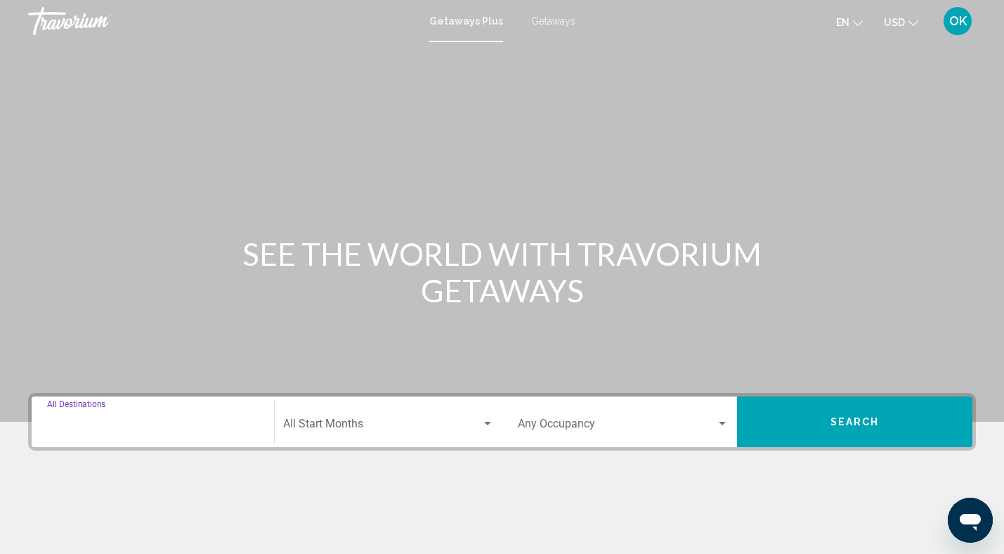
click at [103, 424] on input "Destination All Destinations" at bounding box center [153, 426] width 212 height 13
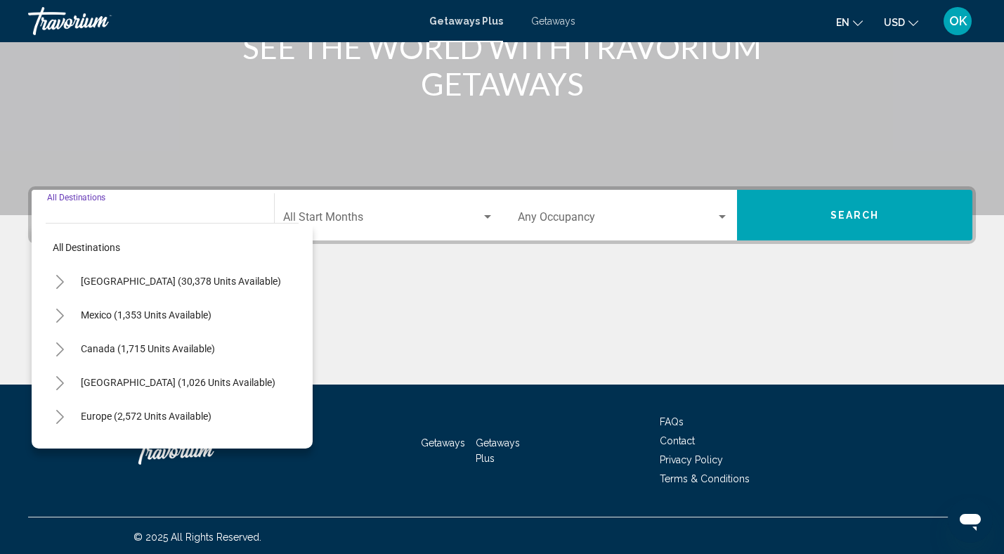
scroll to position [209, 0]
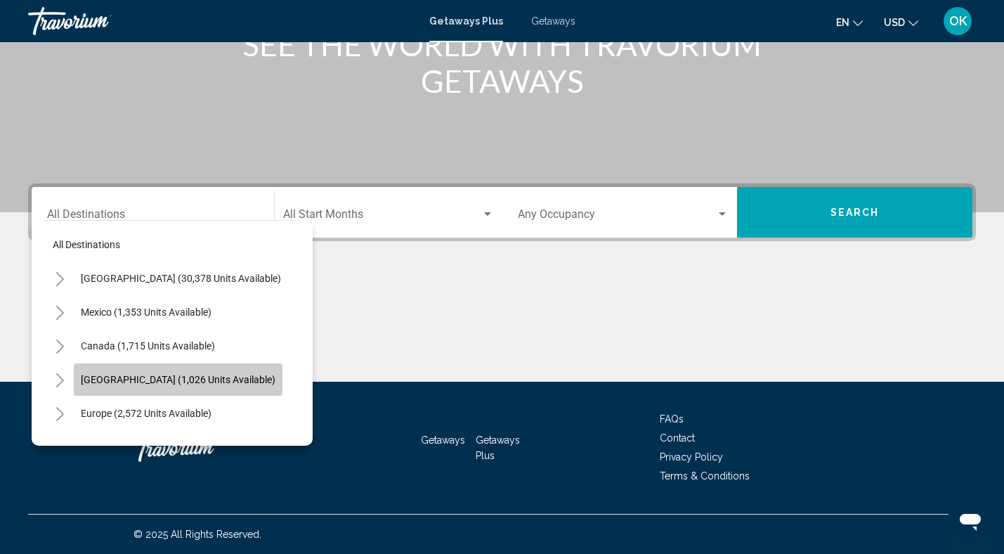
click at [152, 377] on span "Caribbean & Atlantic Islands (1,026 units available)" at bounding box center [178, 379] width 195 height 11
type input "**********"
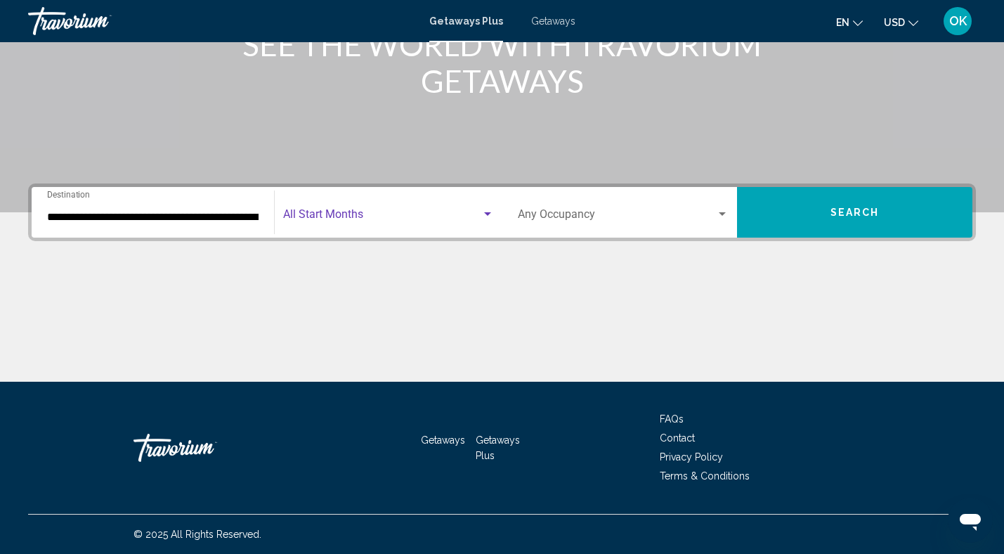
click at [490, 210] on div "Search widget" at bounding box center [487, 214] width 13 height 11
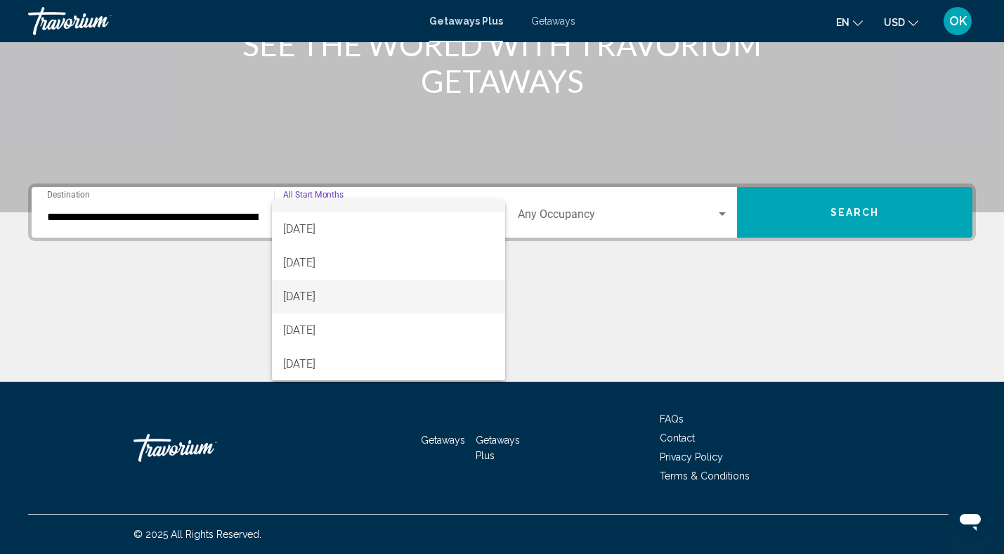
scroll to position [24, 0]
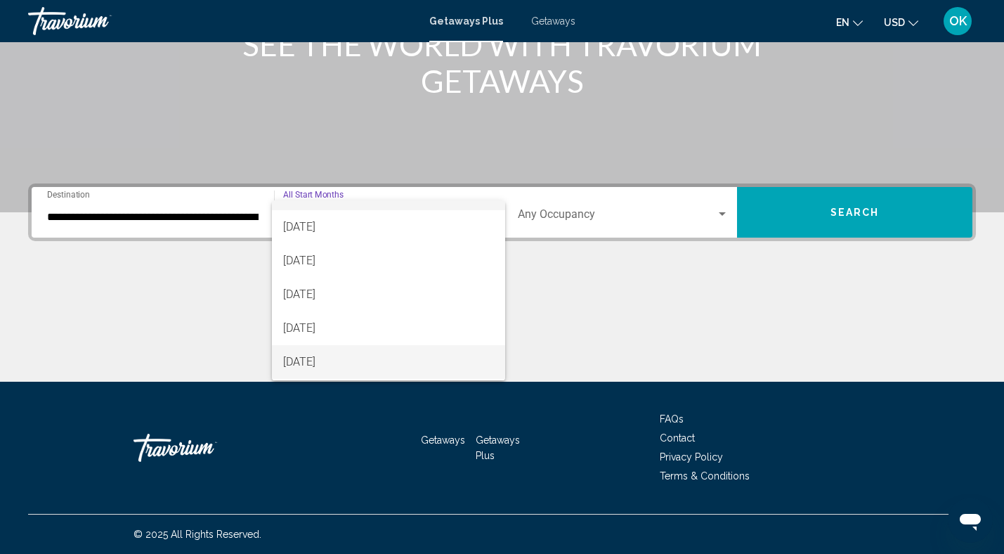
click at [367, 357] on span "January 2026" at bounding box center [388, 362] width 211 height 34
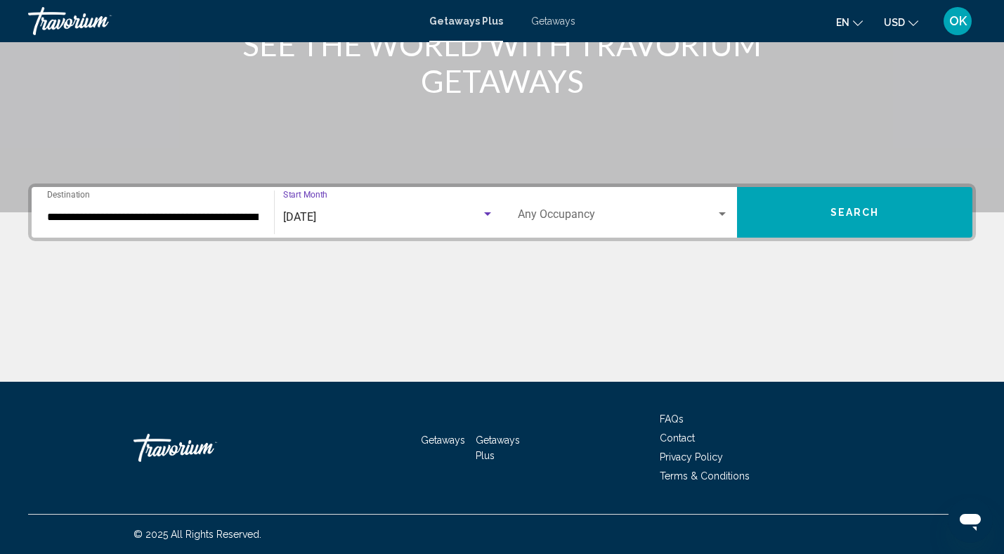
click at [831, 219] on button "Search" at bounding box center [854, 212] width 235 height 51
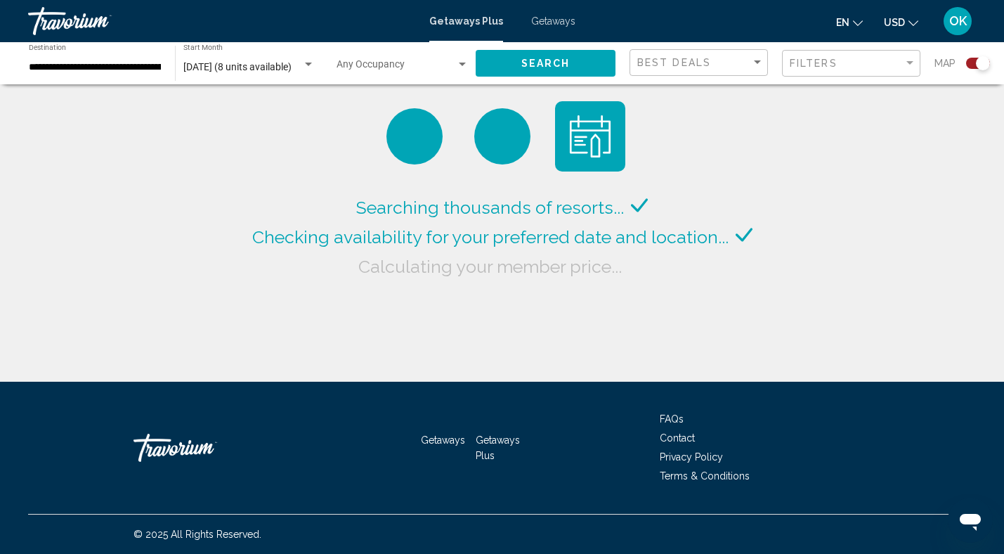
click at [975, 63] on div "Search widget" at bounding box center [978, 63] width 24 height 11
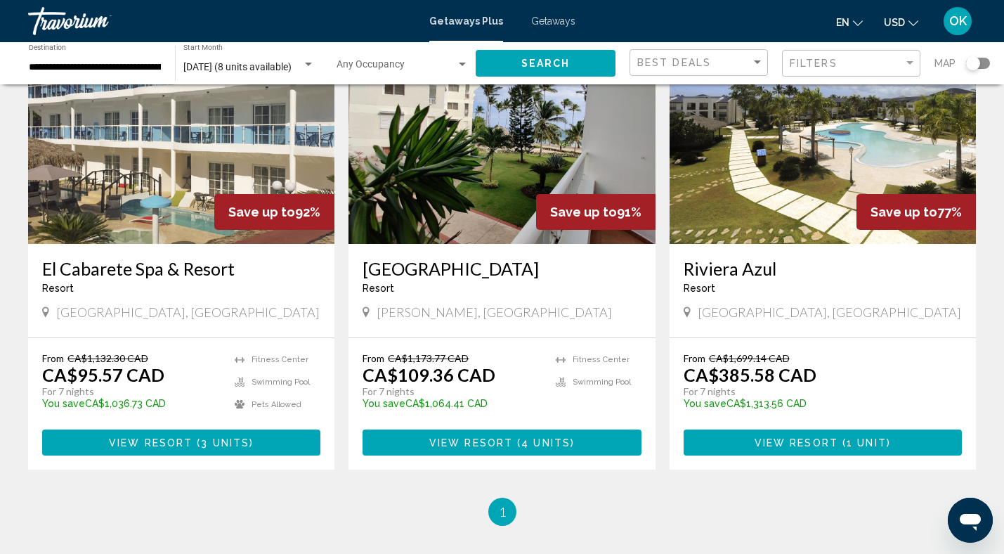
scroll to position [133, 0]
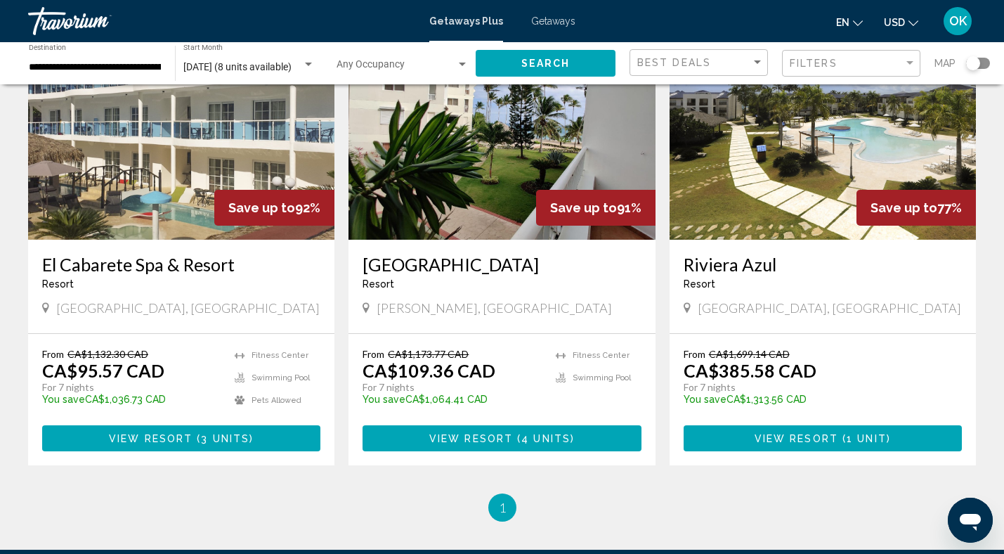
click at [204, 204] on img "Main content" at bounding box center [181, 127] width 306 height 225
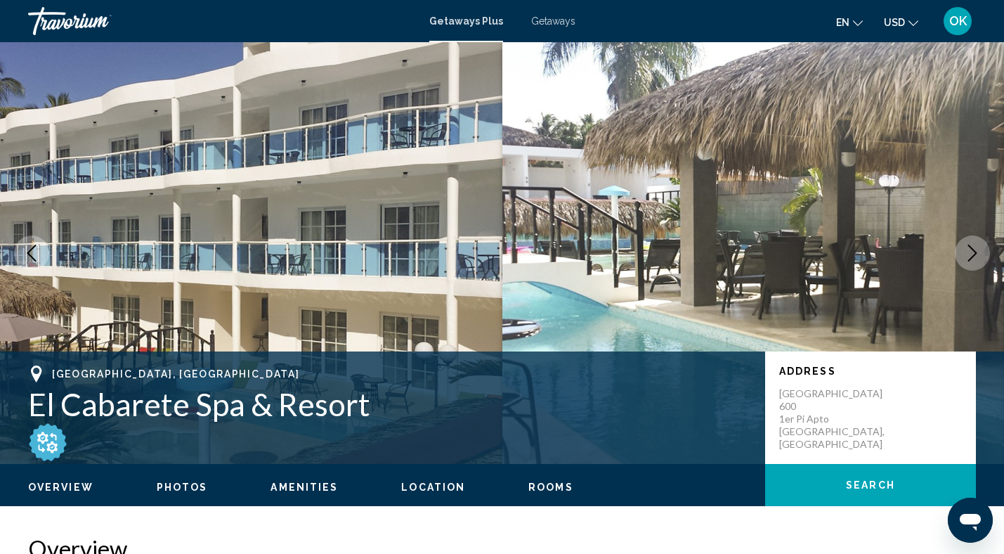
click at [53, 442] on img "Main content" at bounding box center [47, 441] width 39 height 39
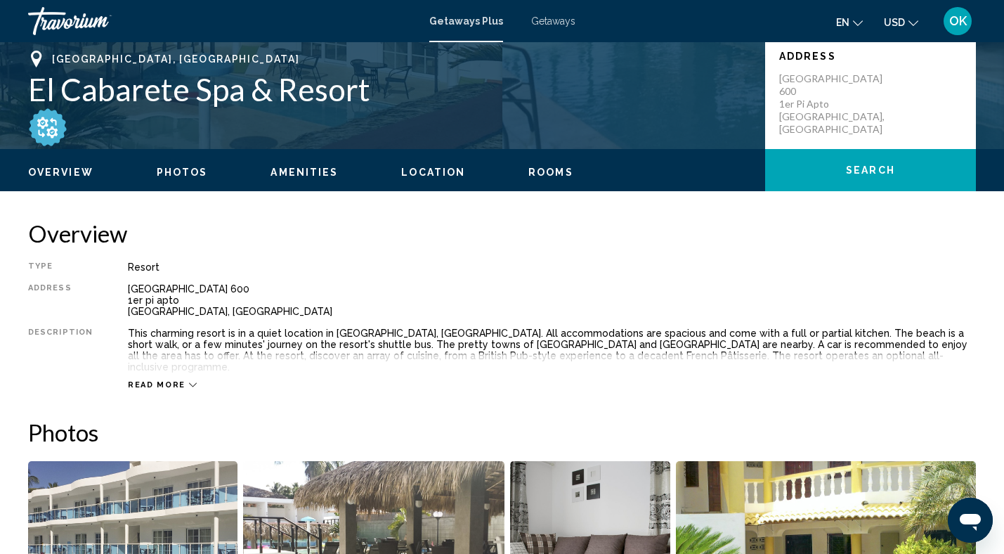
scroll to position [284, 0]
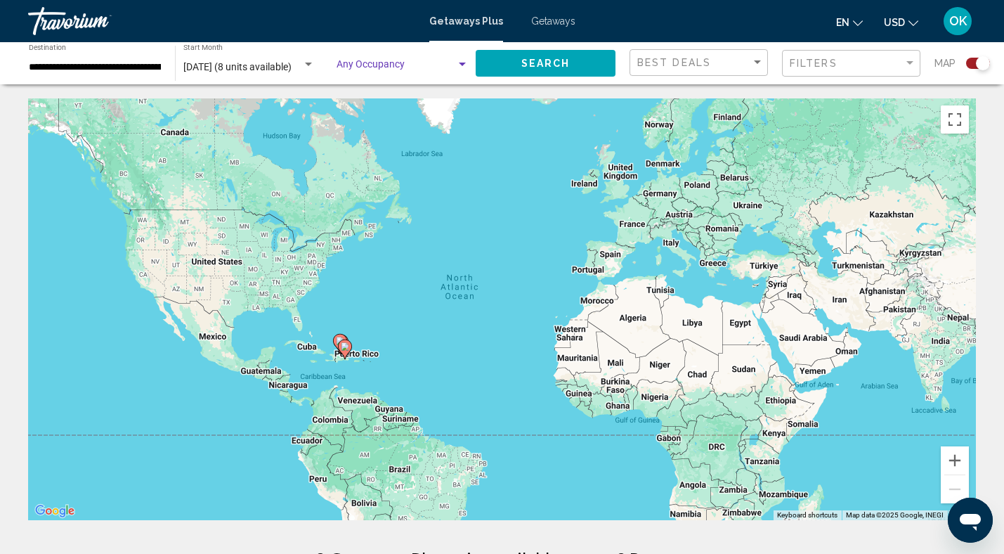
click at [459, 60] on div "Search widget" at bounding box center [462, 64] width 13 height 11
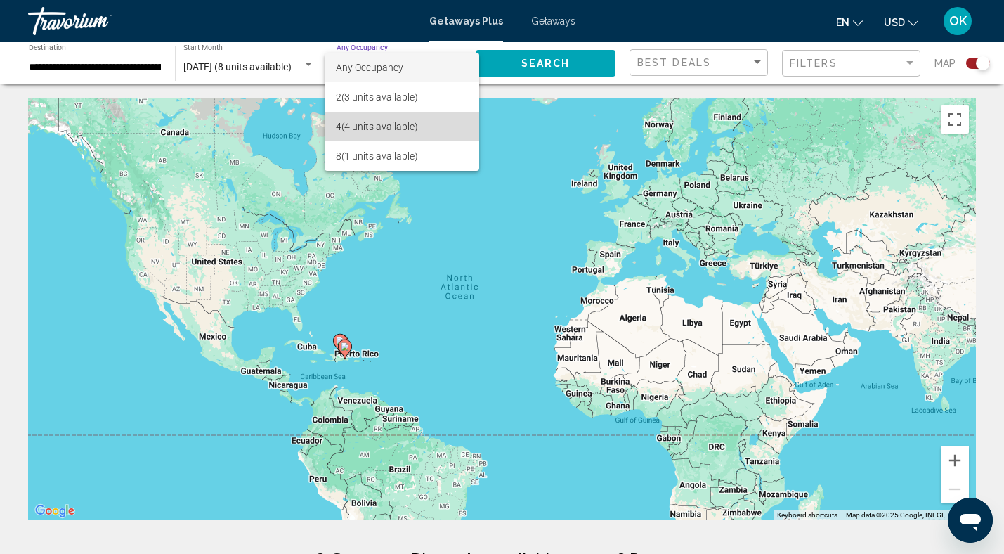
click at [403, 132] on span "4 (4 units available)" at bounding box center [402, 127] width 132 height 30
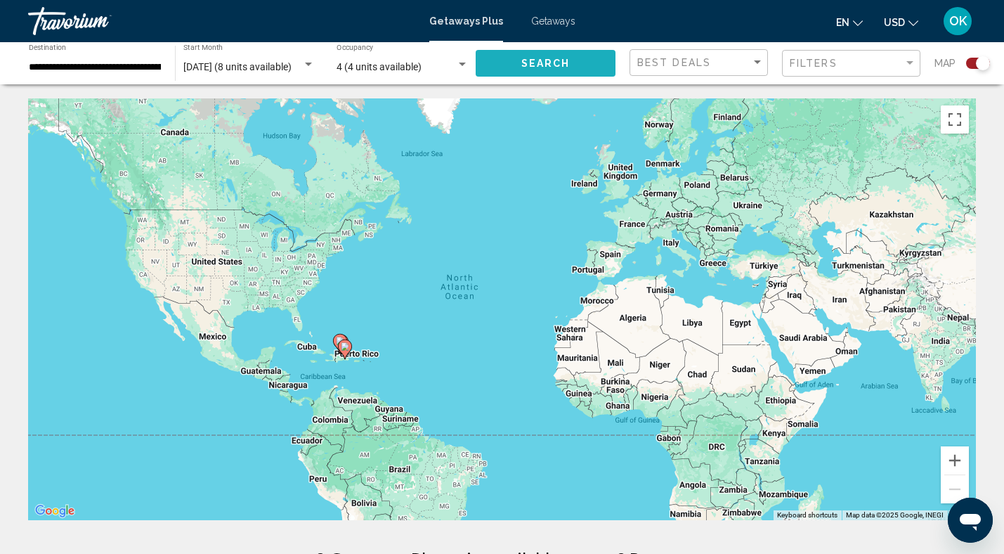
click at [568, 63] on span "Search" at bounding box center [545, 63] width 49 height 11
click at [975, 60] on div "Search widget" at bounding box center [978, 63] width 24 height 11
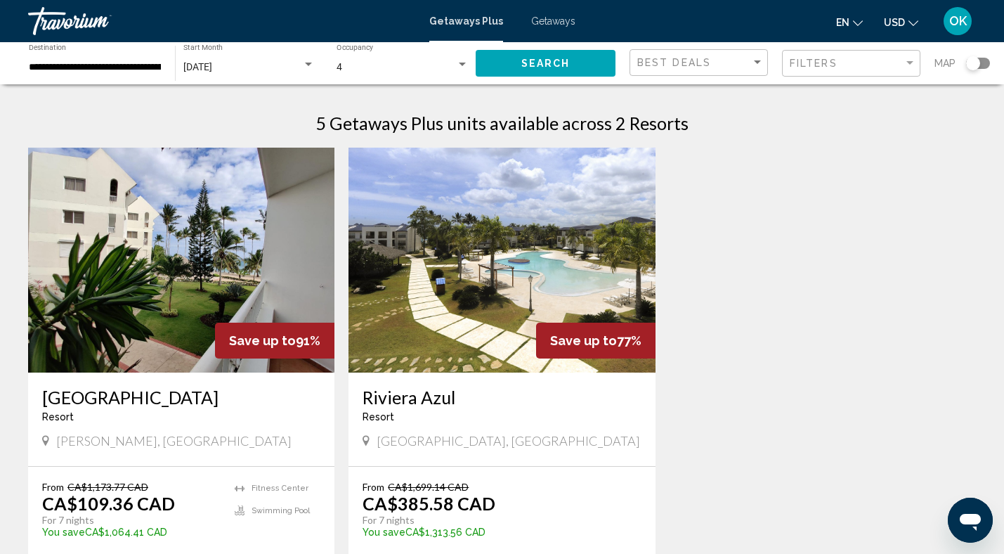
click at [474, 306] on img "Main content" at bounding box center [502, 260] width 306 height 225
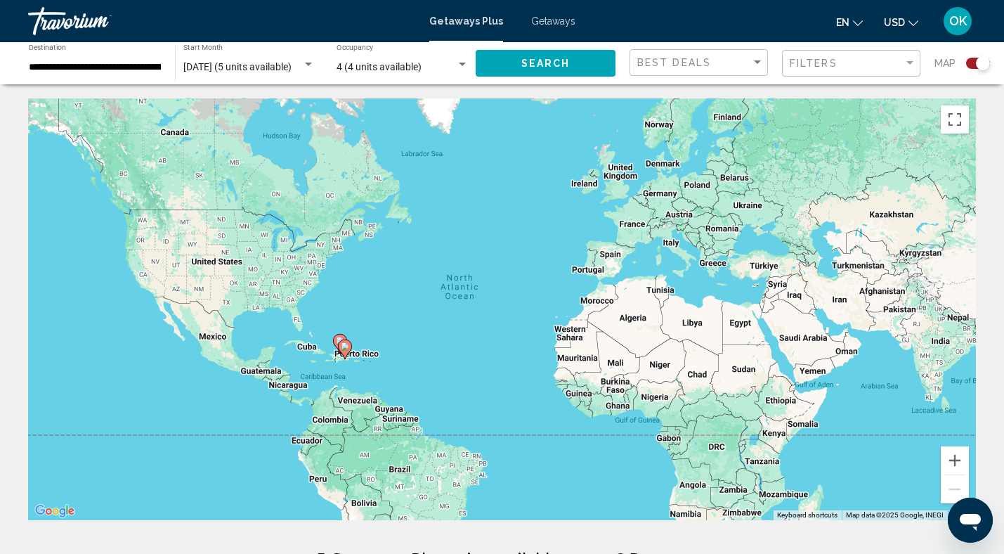
click at [971, 59] on div "Search widget" at bounding box center [978, 63] width 24 height 11
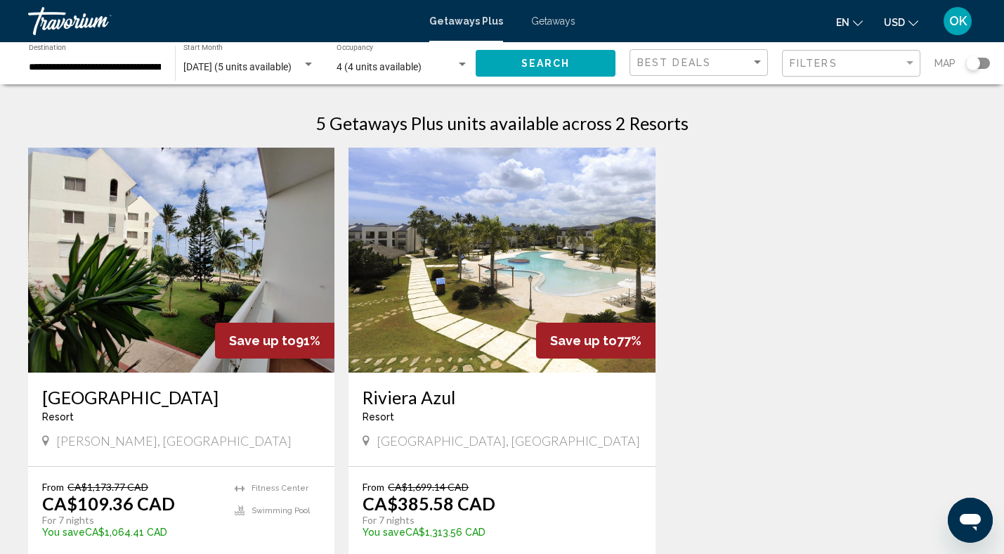
click at [192, 271] on img "Main content" at bounding box center [181, 260] width 306 height 225
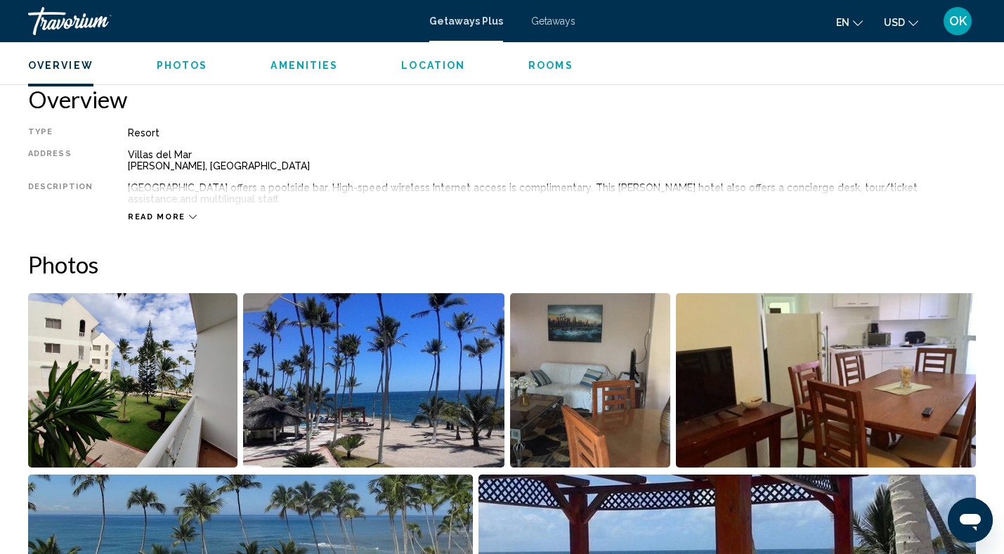
scroll to position [453, 0]
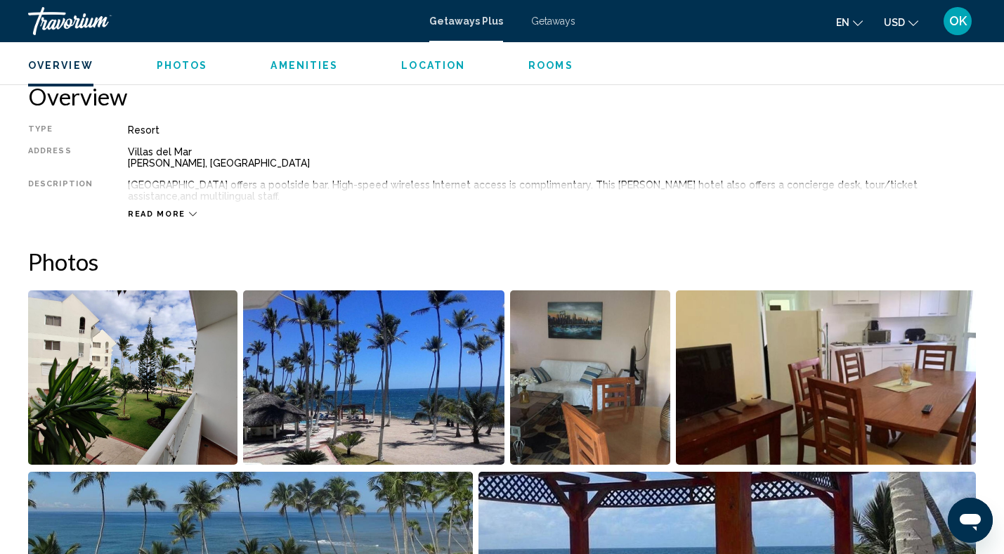
click at [160, 215] on span "Read more" at bounding box center [157, 213] width 58 height 9
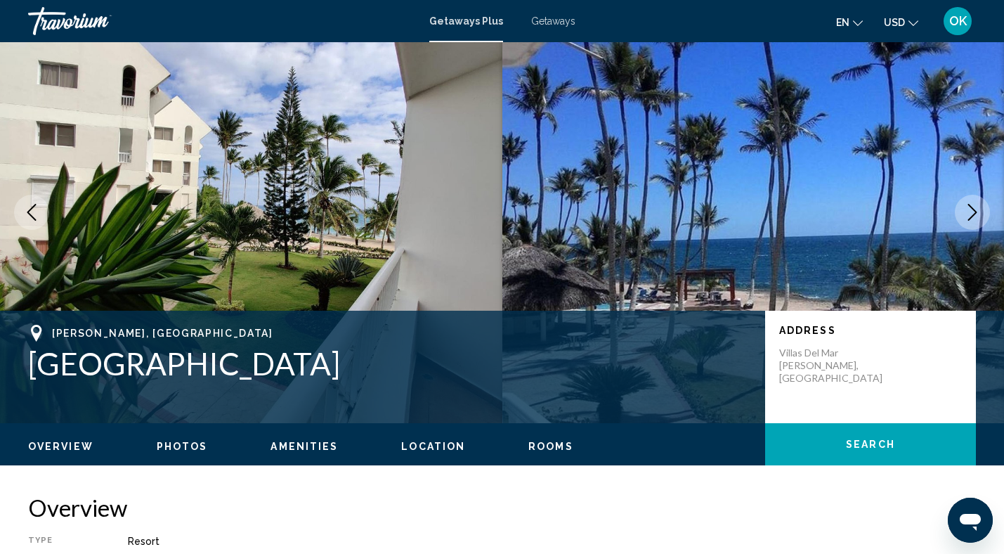
scroll to position [0, 0]
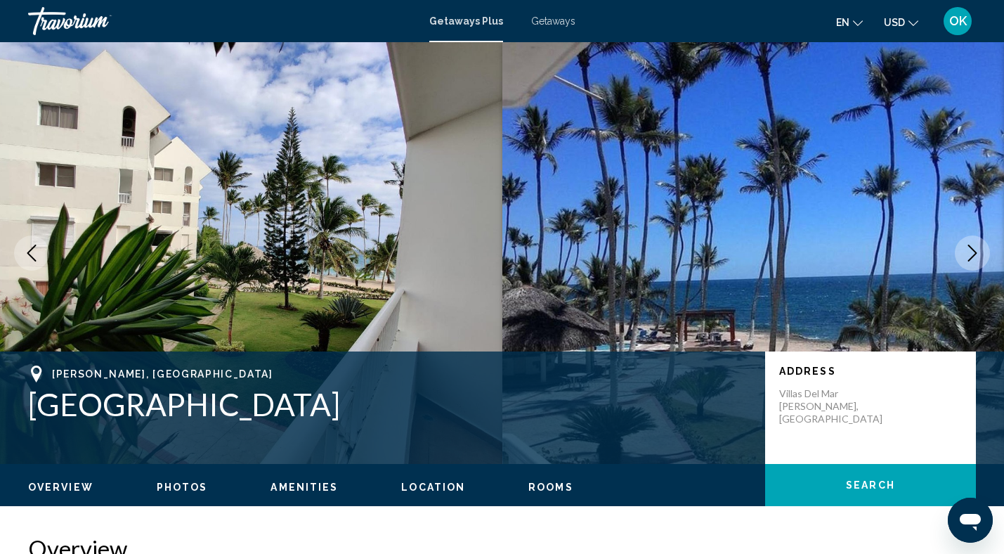
click at [545, 19] on span "Getaways" at bounding box center [553, 20] width 44 height 11
